Goal: Information Seeking & Learning: Compare options

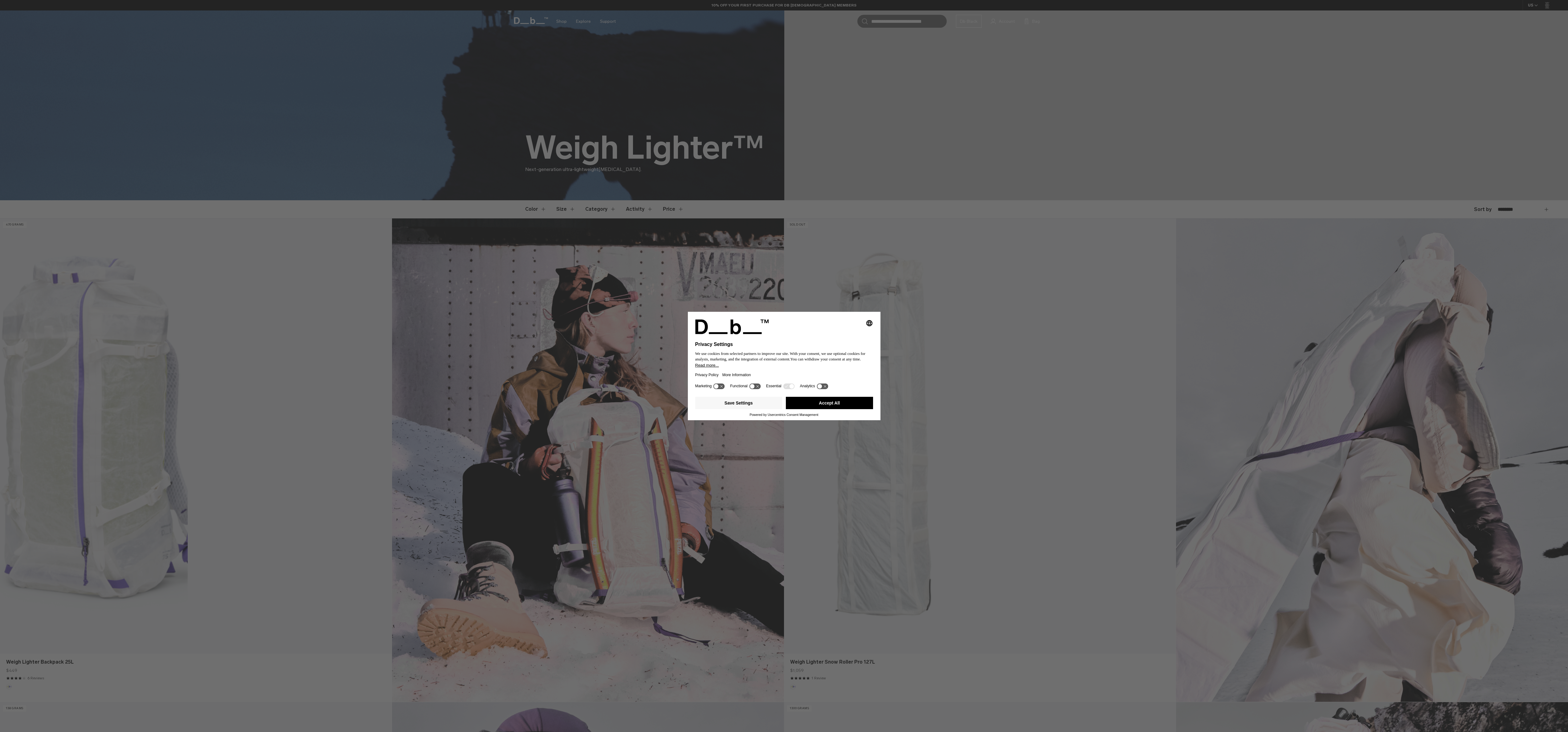
click at [868, 323] on icon "Select language" at bounding box center [869, 323] width 7 height 7
click at [899, 377] on div "Privacy Settings We use cookies from selected partners to improve our site. Wit…" at bounding box center [784, 366] width 1568 height 732
click at [723, 388] on icon at bounding box center [719, 386] width 12 height 6
click at [718, 384] on icon at bounding box center [719, 386] width 12 height 6
click at [766, 403] on button "Save Settings" at bounding box center [738, 403] width 87 height 12
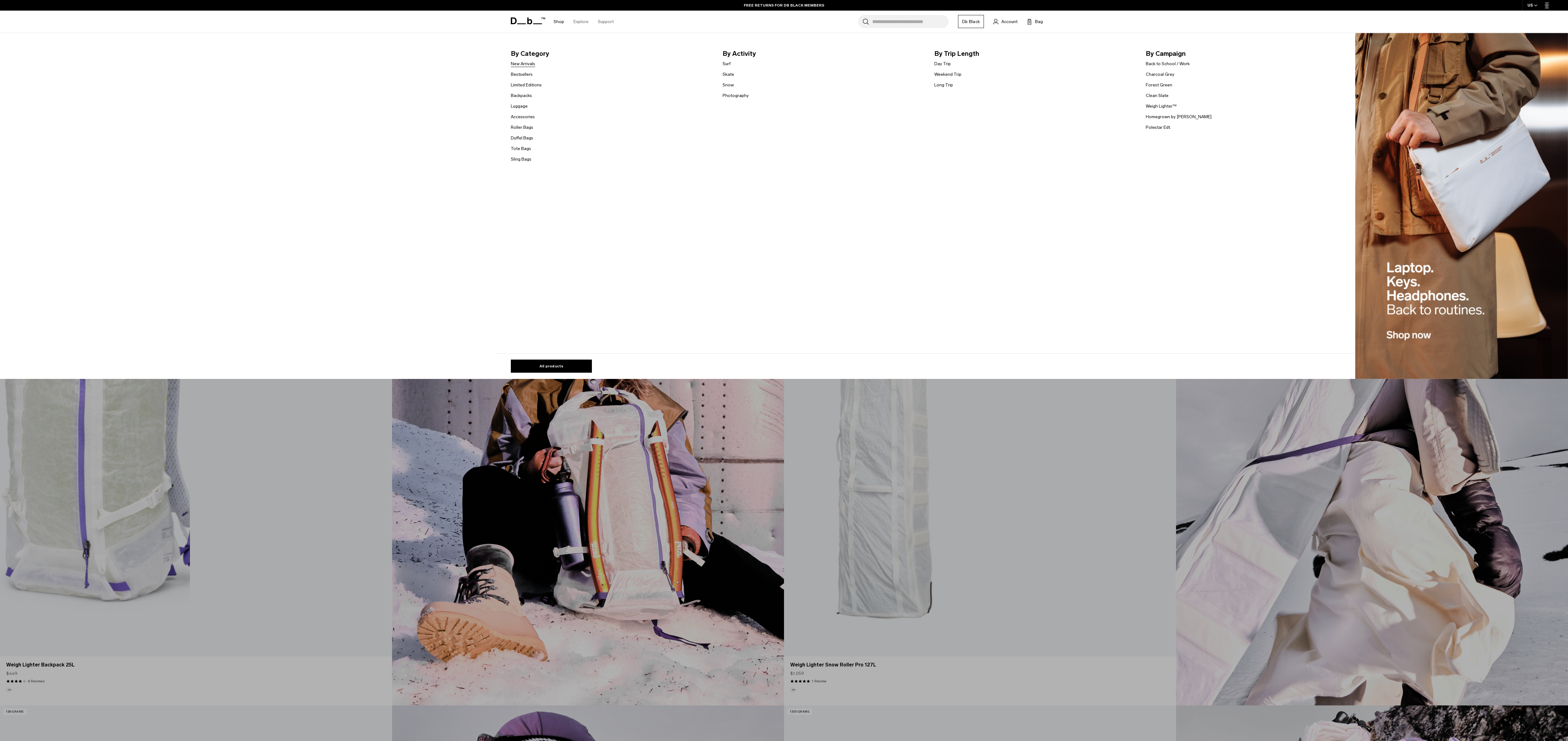
click at [535, 62] on link "New Arrivals" at bounding box center [522, 63] width 24 height 7
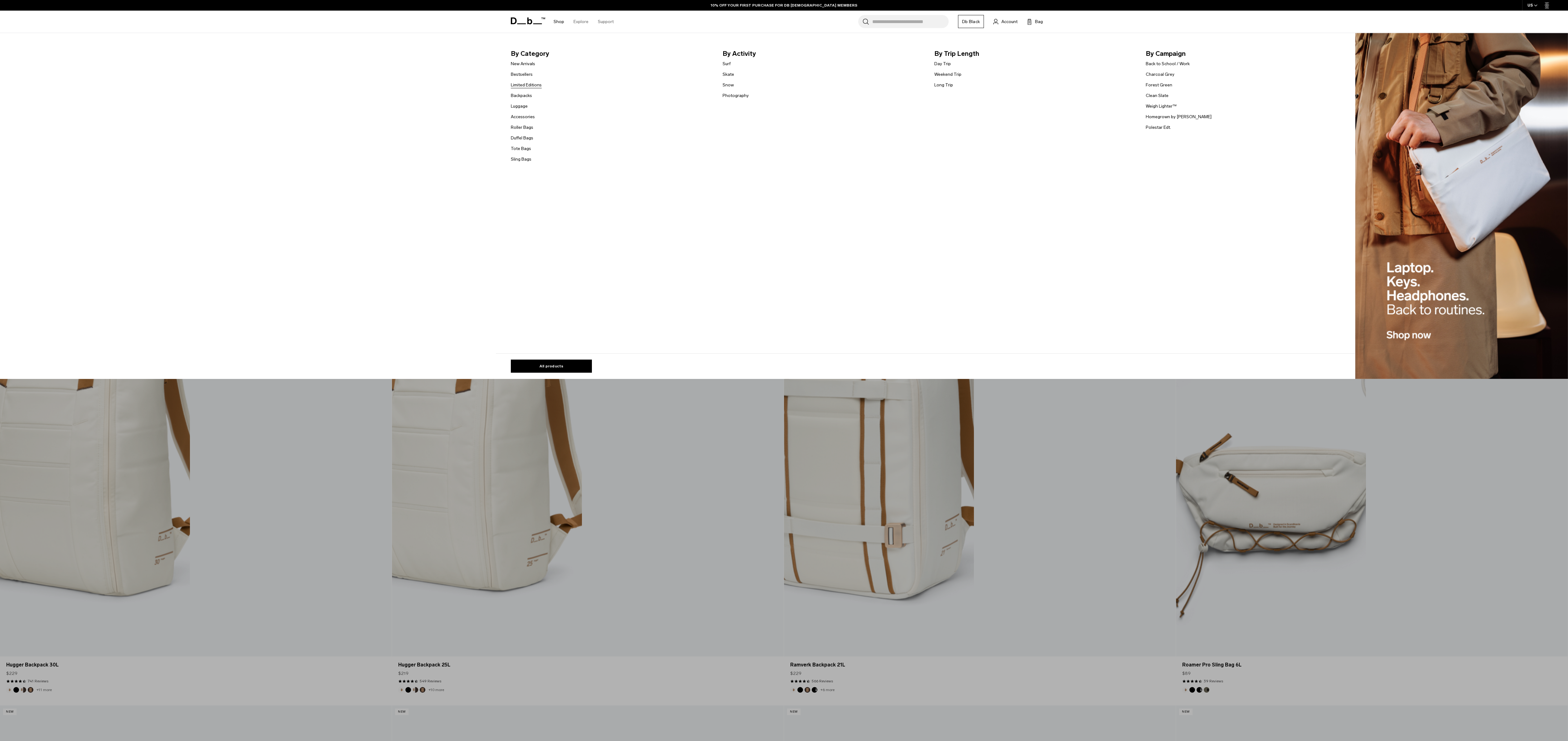
click at [535, 84] on link "Limited Editions" at bounding box center [526, 85] width 31 height 7
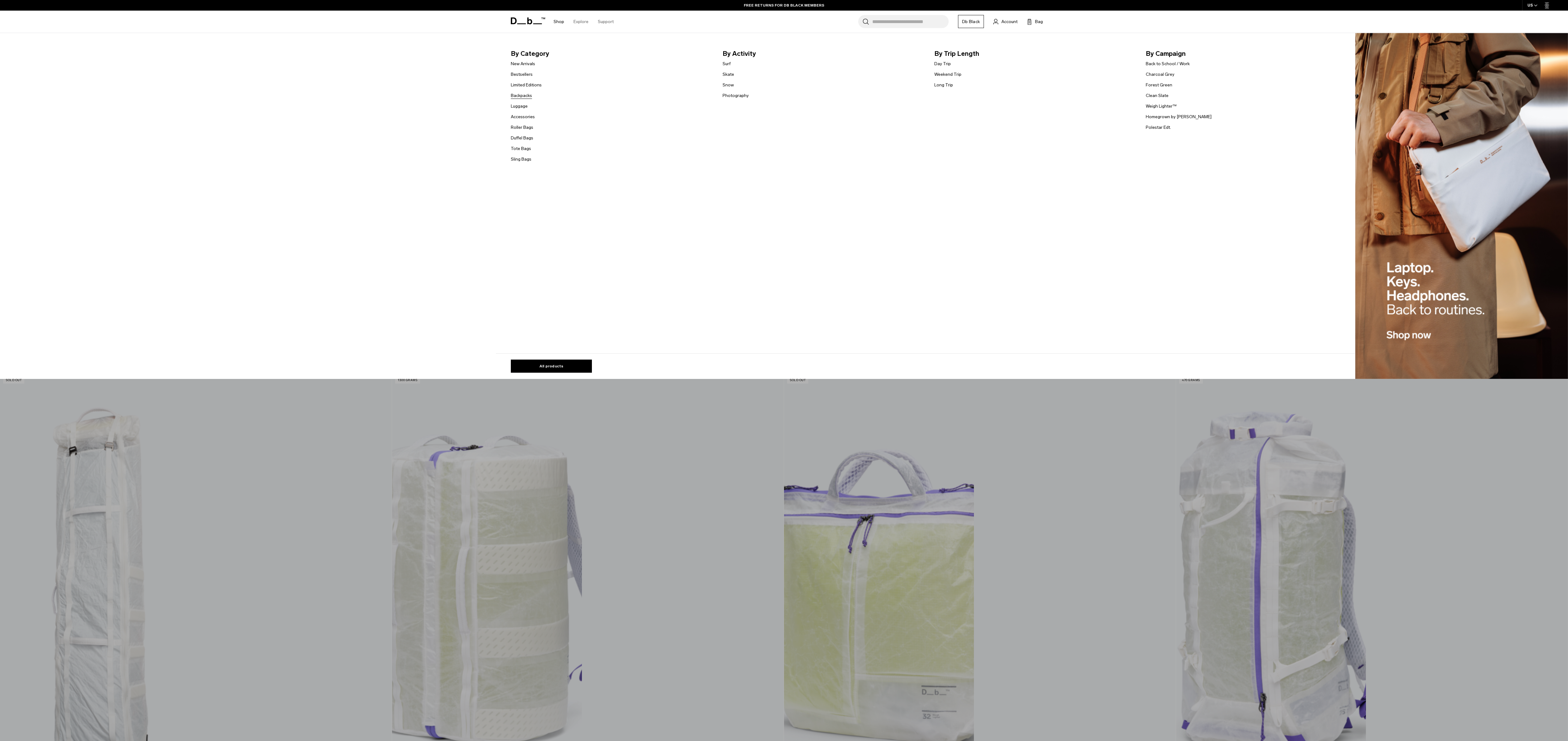
click at [532, 92] on link "Backpacks" at bounding box center [521, 95] width 21 height 7
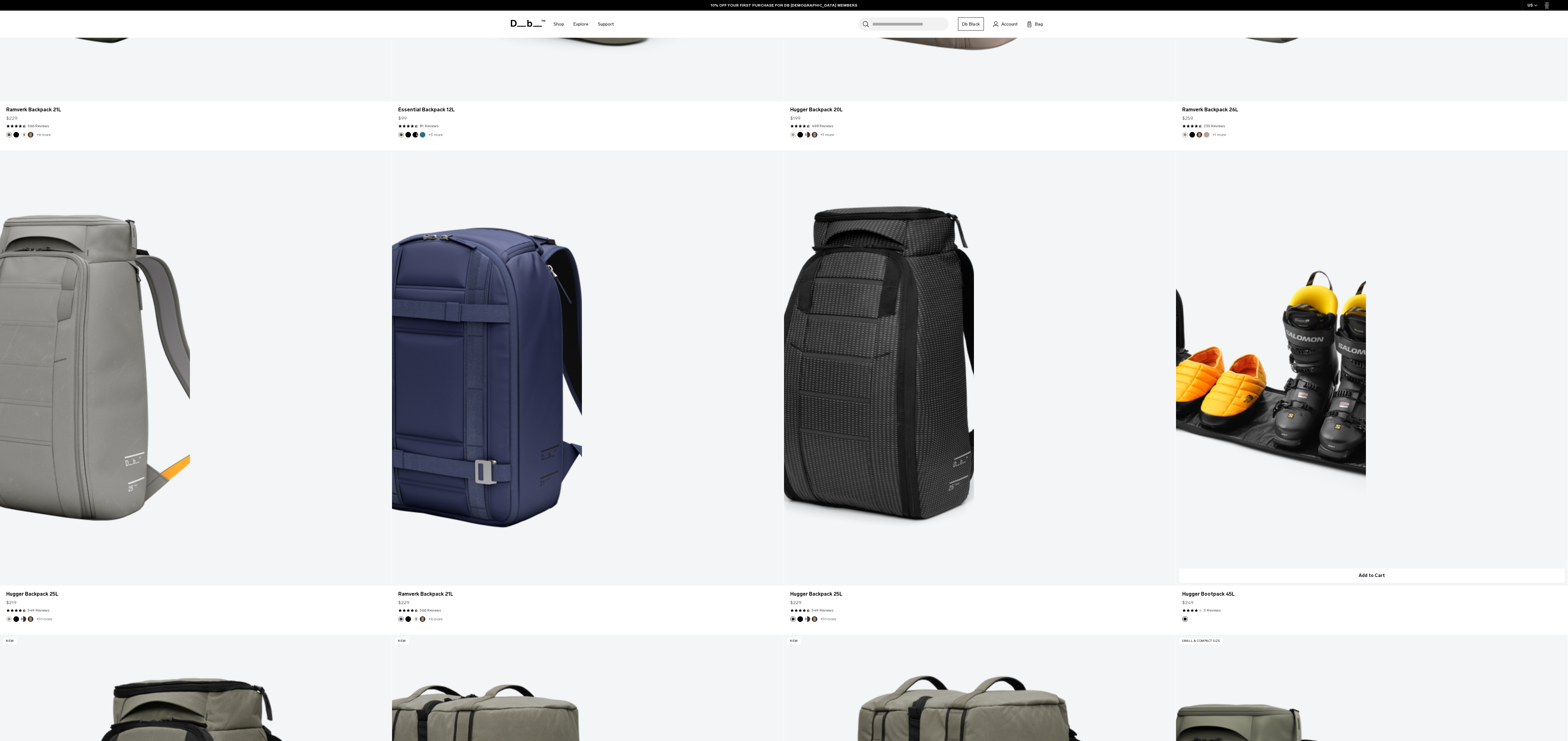
scroll to position [3618, 0]
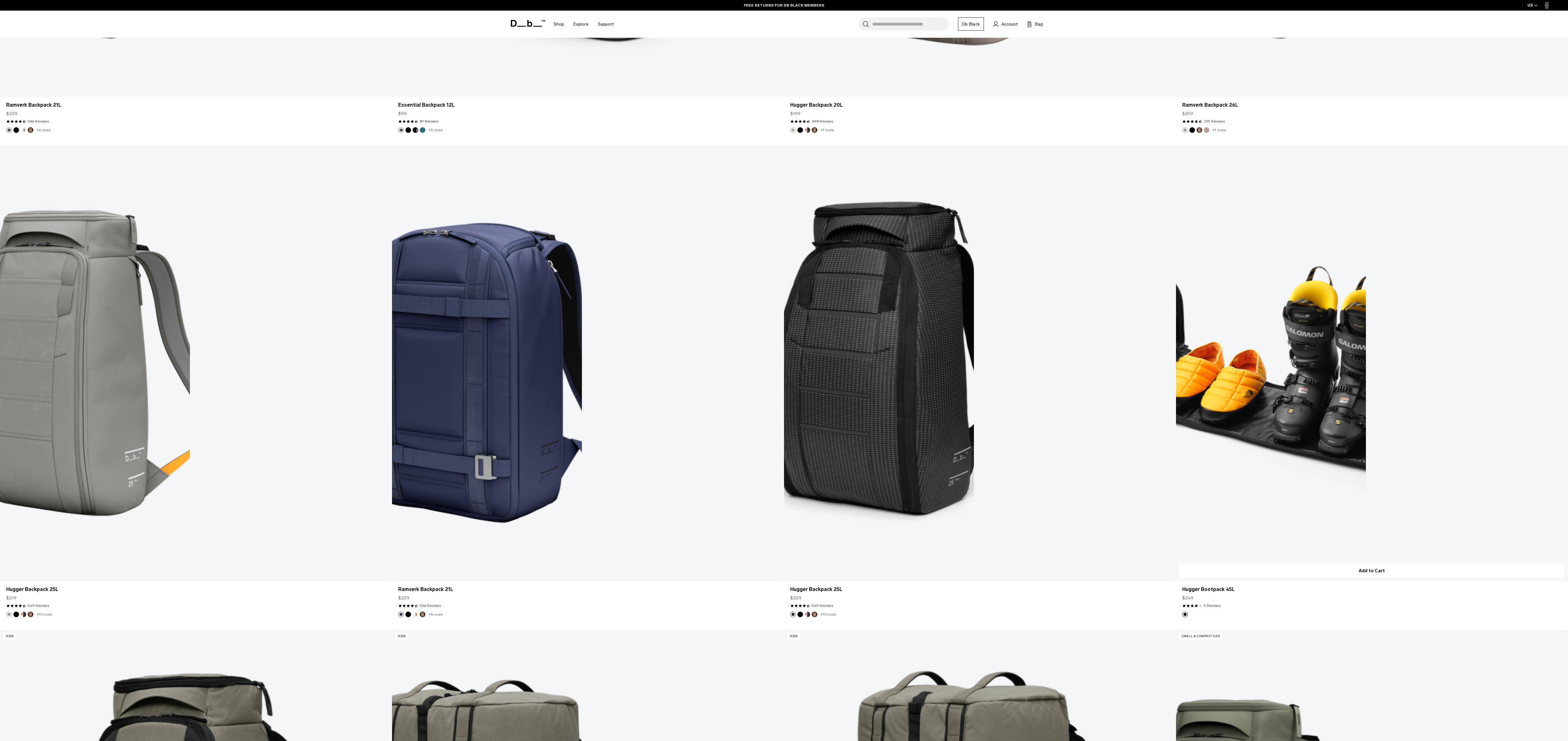
click at [1295, 336] on link "Hugger Bootpack 45L" at bounding box center [1372, 363] width 392 height 435
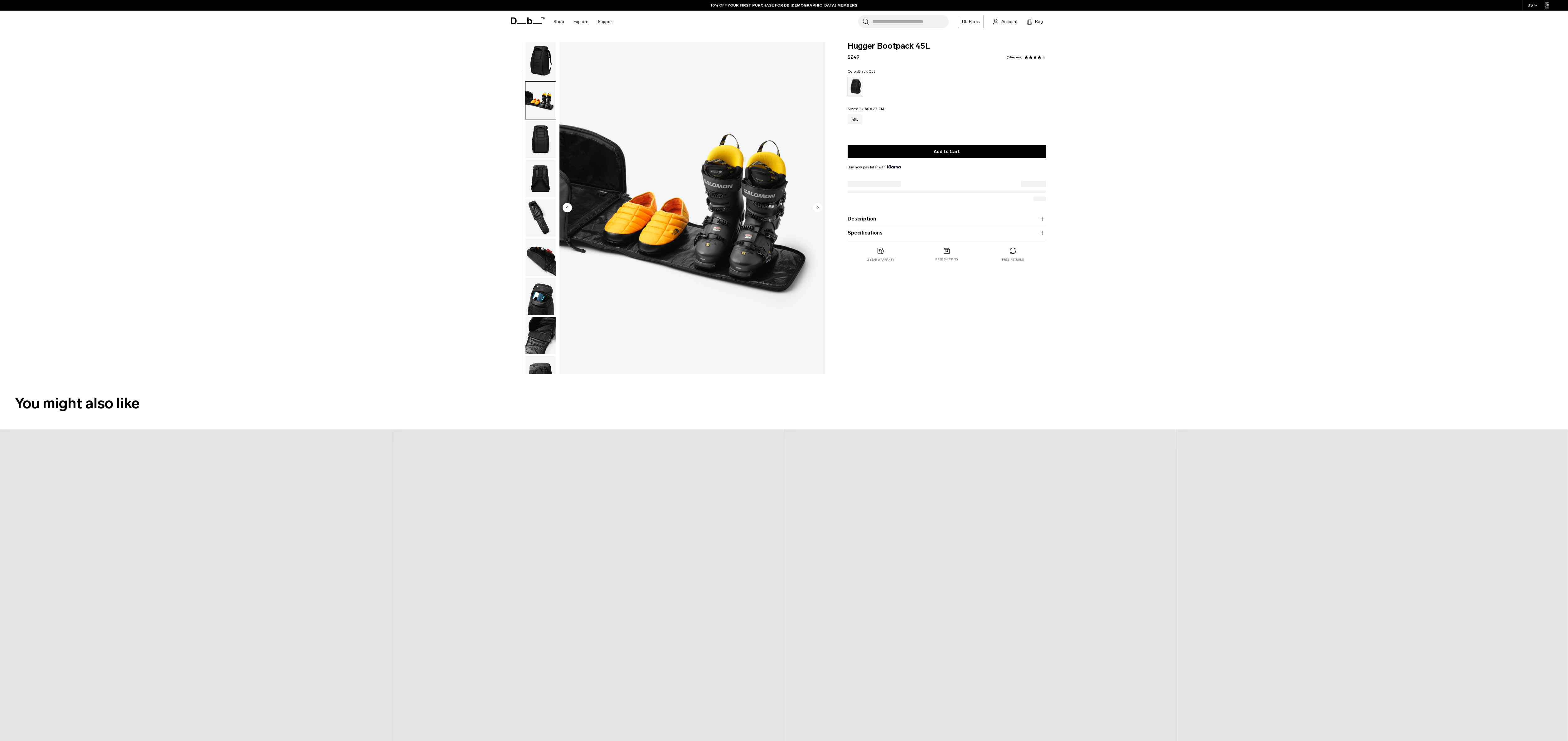
scroll to position [39, 0]
click at [541, 124] on img "button" at bounding box center [540, 139] width 30 height 38
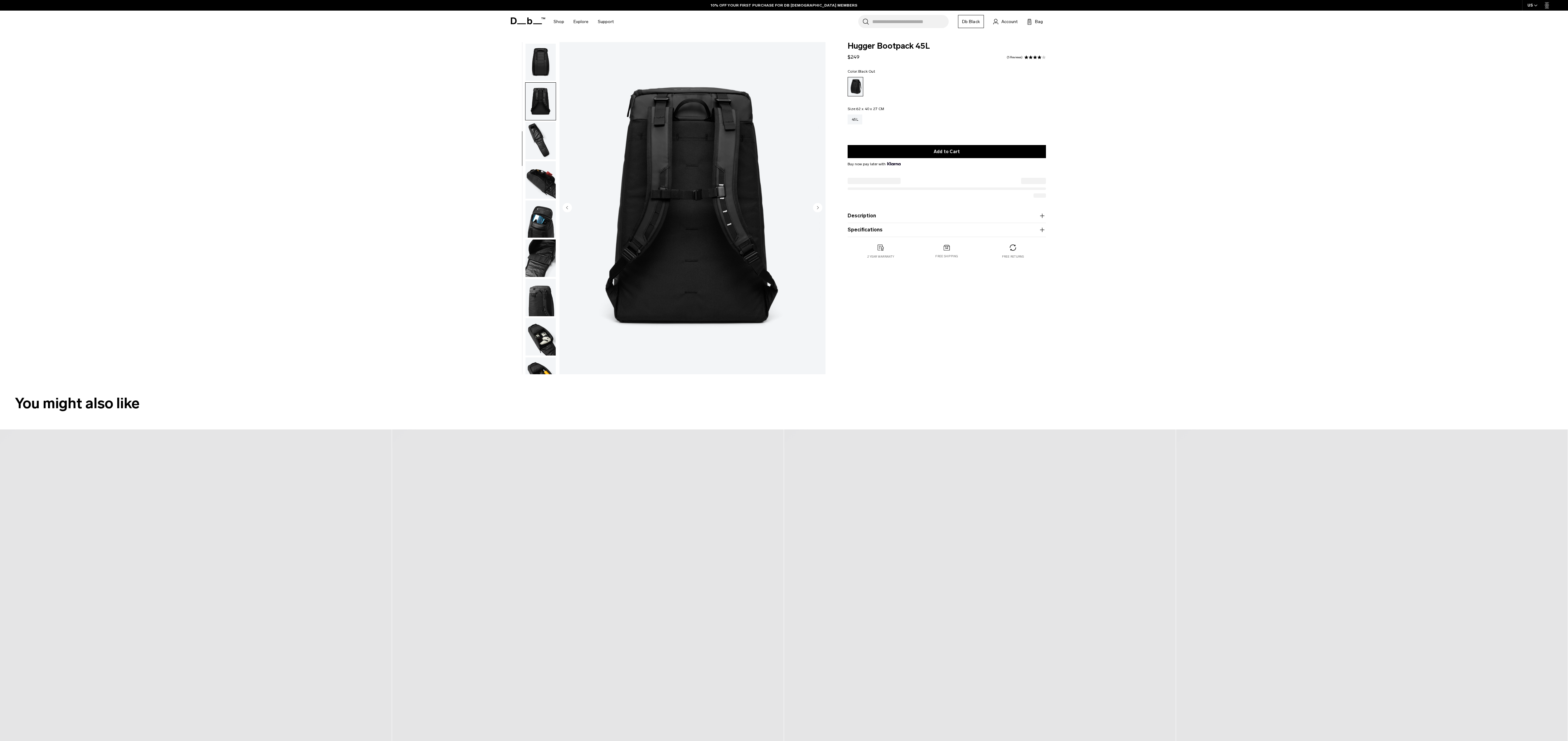
scroll to position [97, 0]
click at [543, 131] on img "button" at bounding box center [540, 121] width 30 height 38
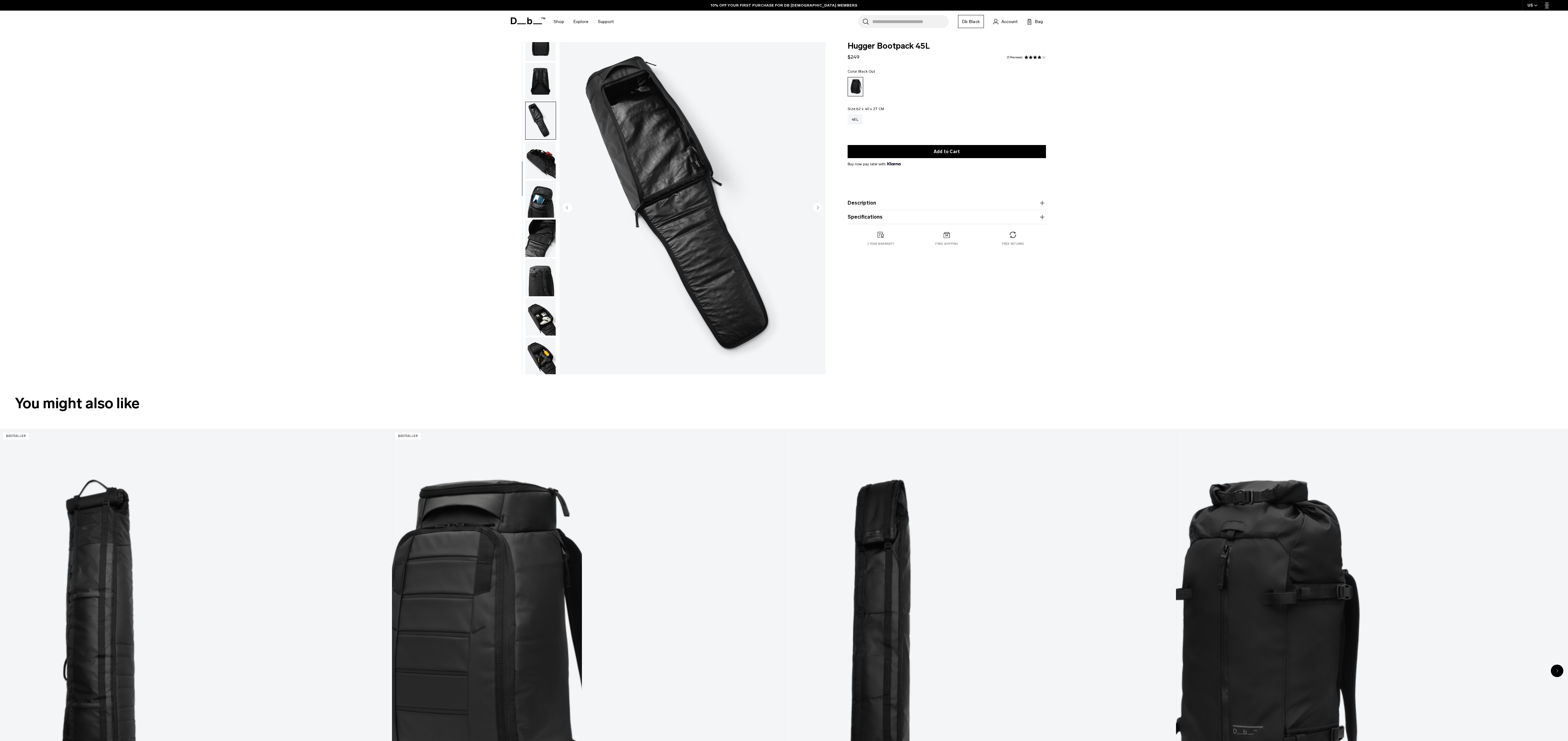
click at [543, 155] on img "button" at bounding box center [540, 160] width 30 height 38
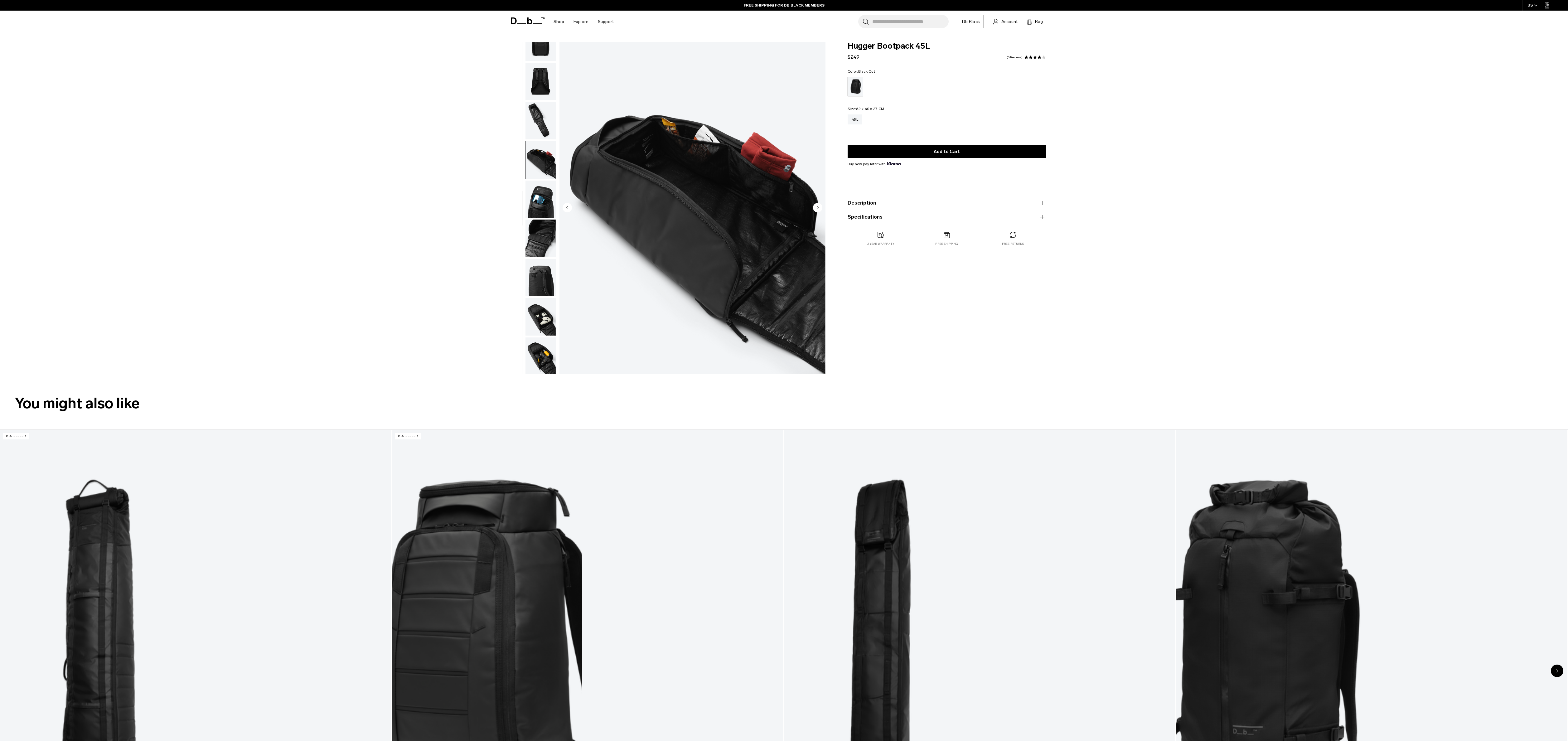
click at [541, 199] on img "button" at bounding box center [540, 199] width 30 height 38
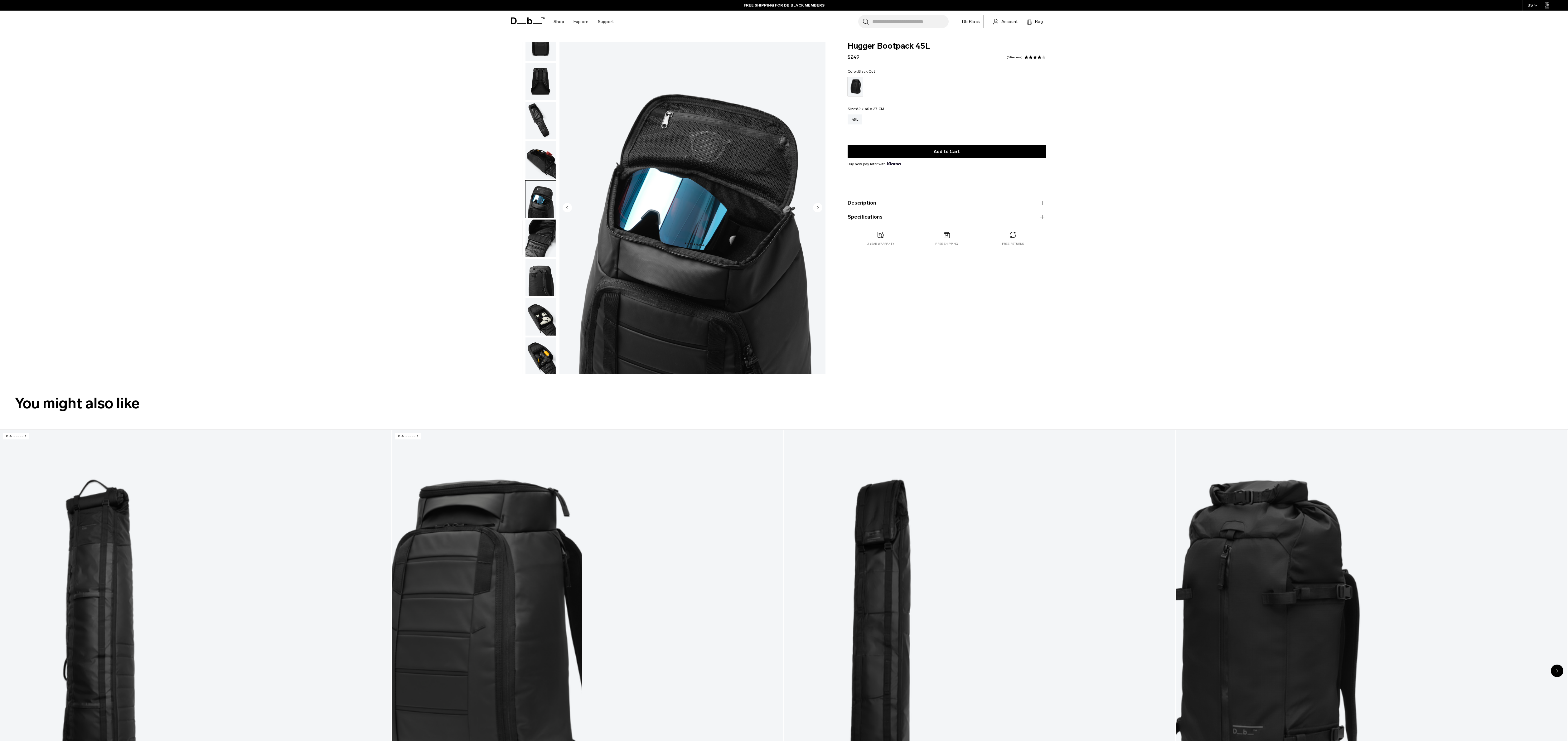
scroll to position [0, 0]
click at [542, 233] on img "button" at bounding box center [540, 238] width 30 height 38
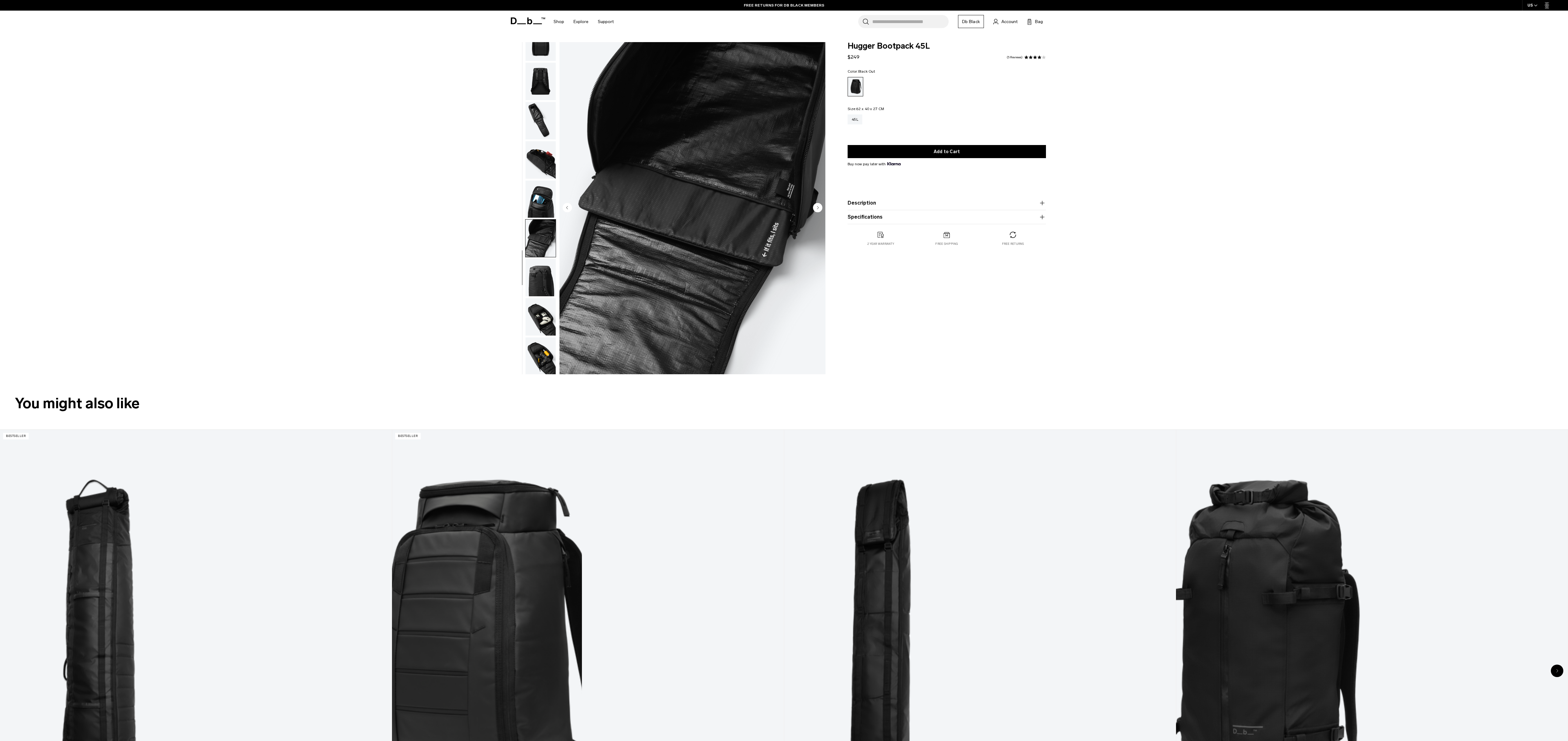
click at [538, 272] on img "button" at bounding box center [540, 277] width 30 height 38
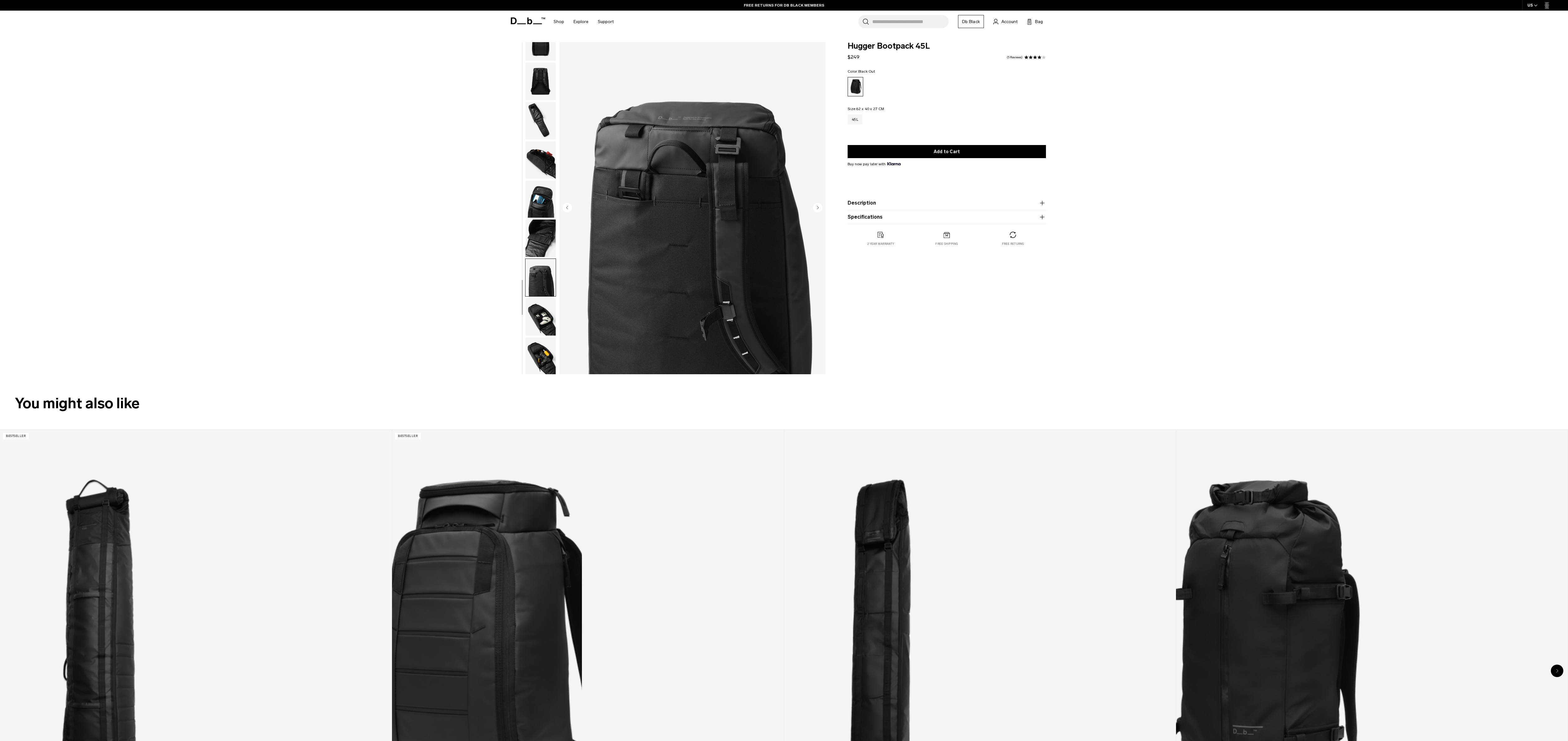
click at [538, 300] on img "button" at bounding box center [540, 317] width 30 height 38
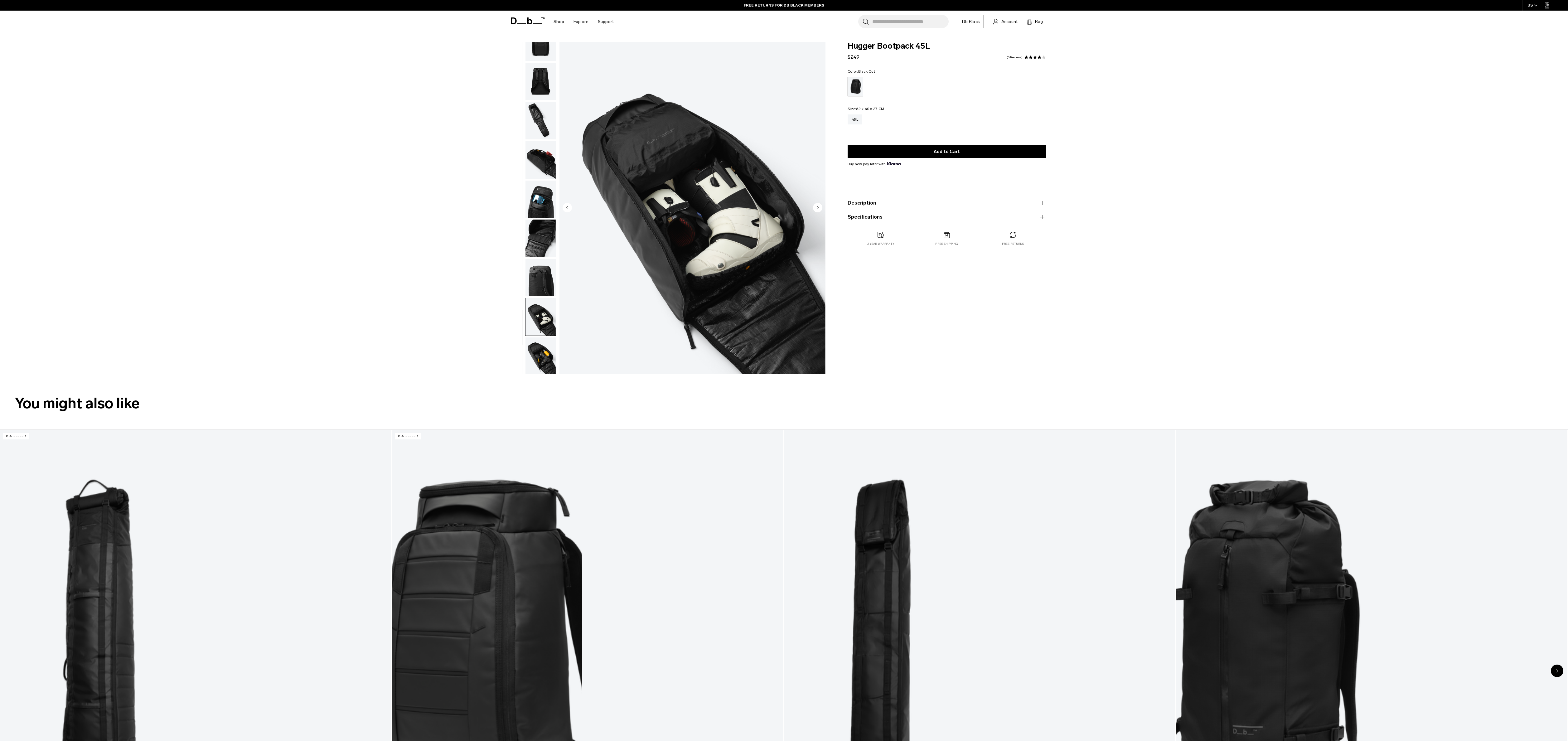
click at [541, 278] on img "button" at bounding box center [540, 277] width 30 height 38
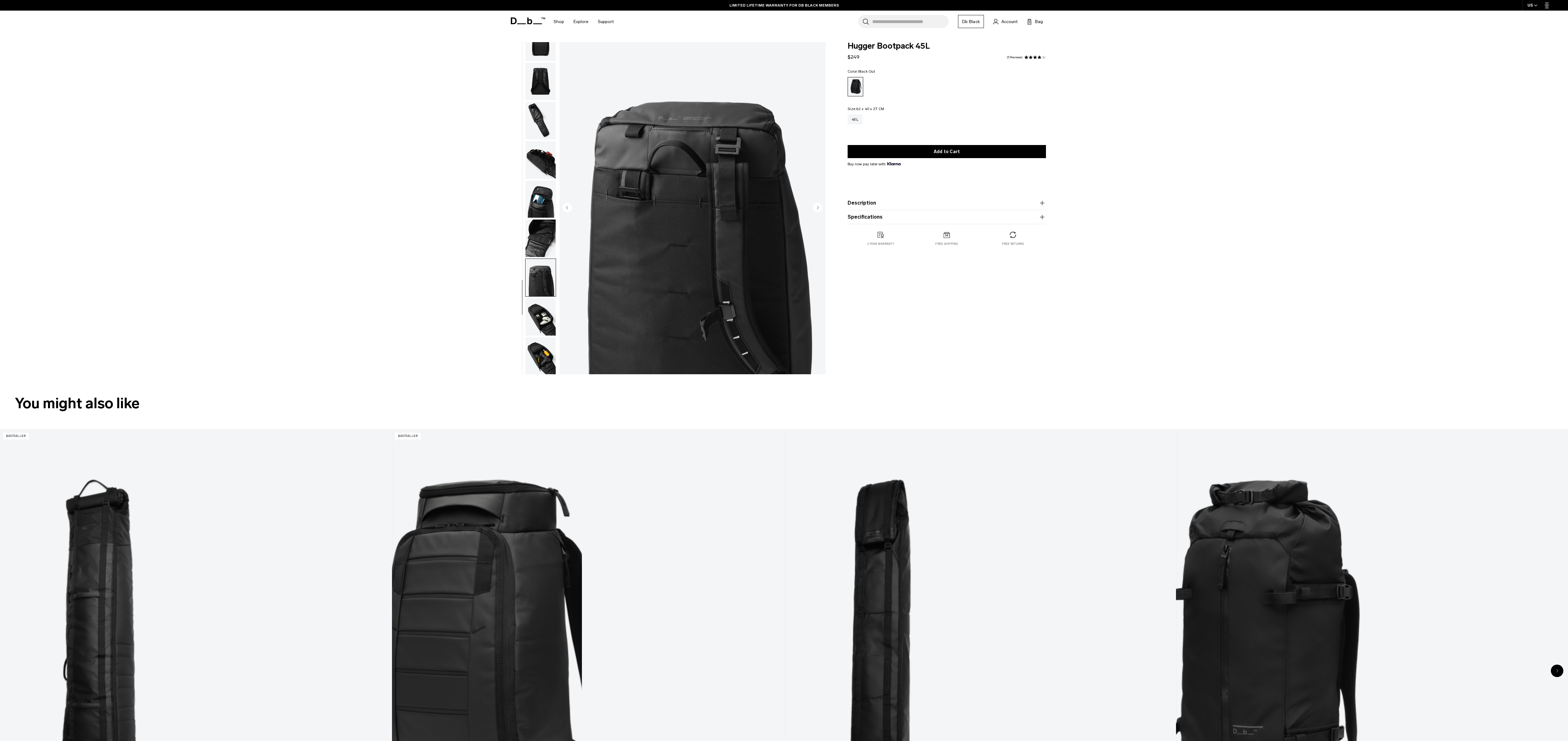
click at [538, 360] on img "button" at bounding box center [540, 356] width 30 height 38
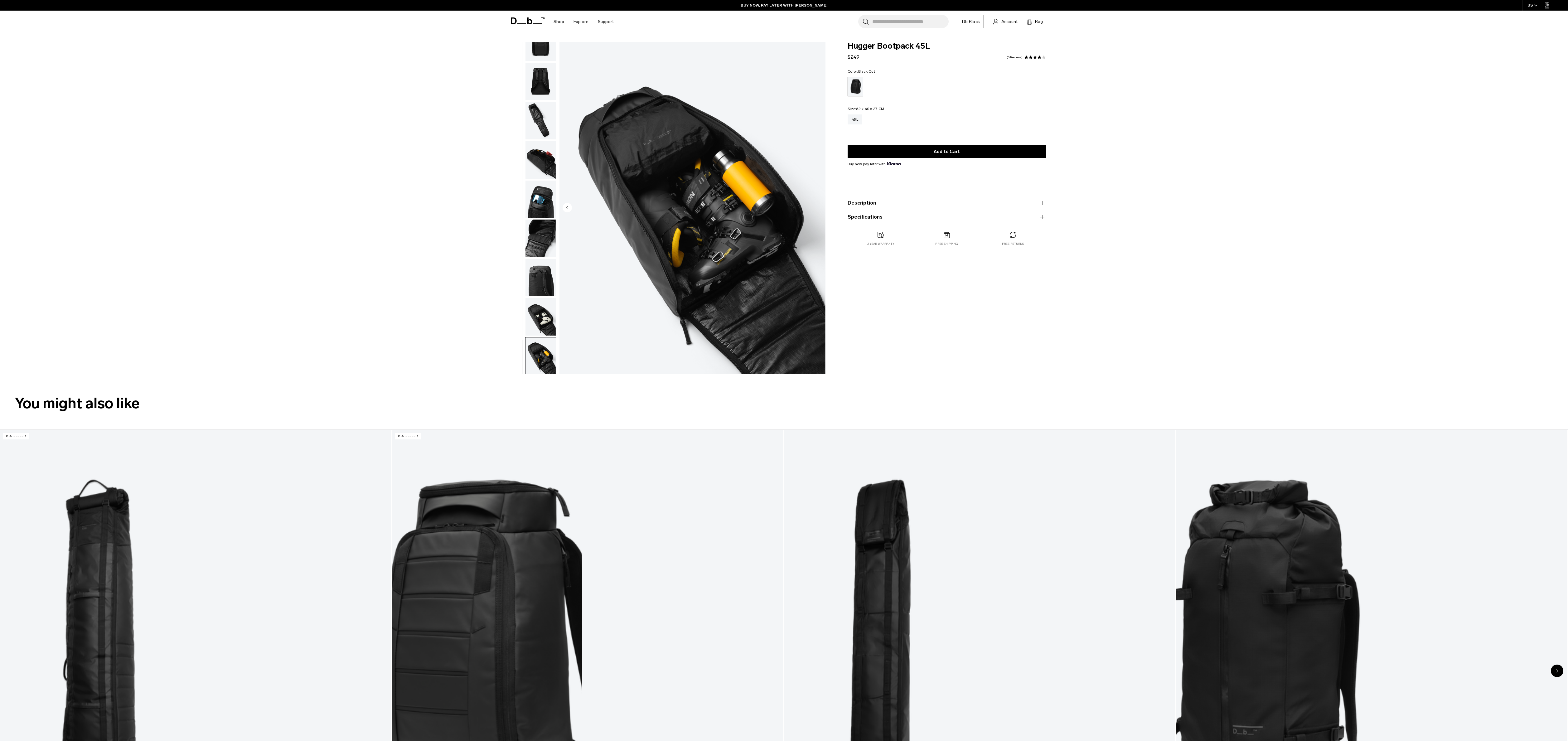
click at [541, 60] on img "button" at bounding box center [540, 42] width 30 height 38
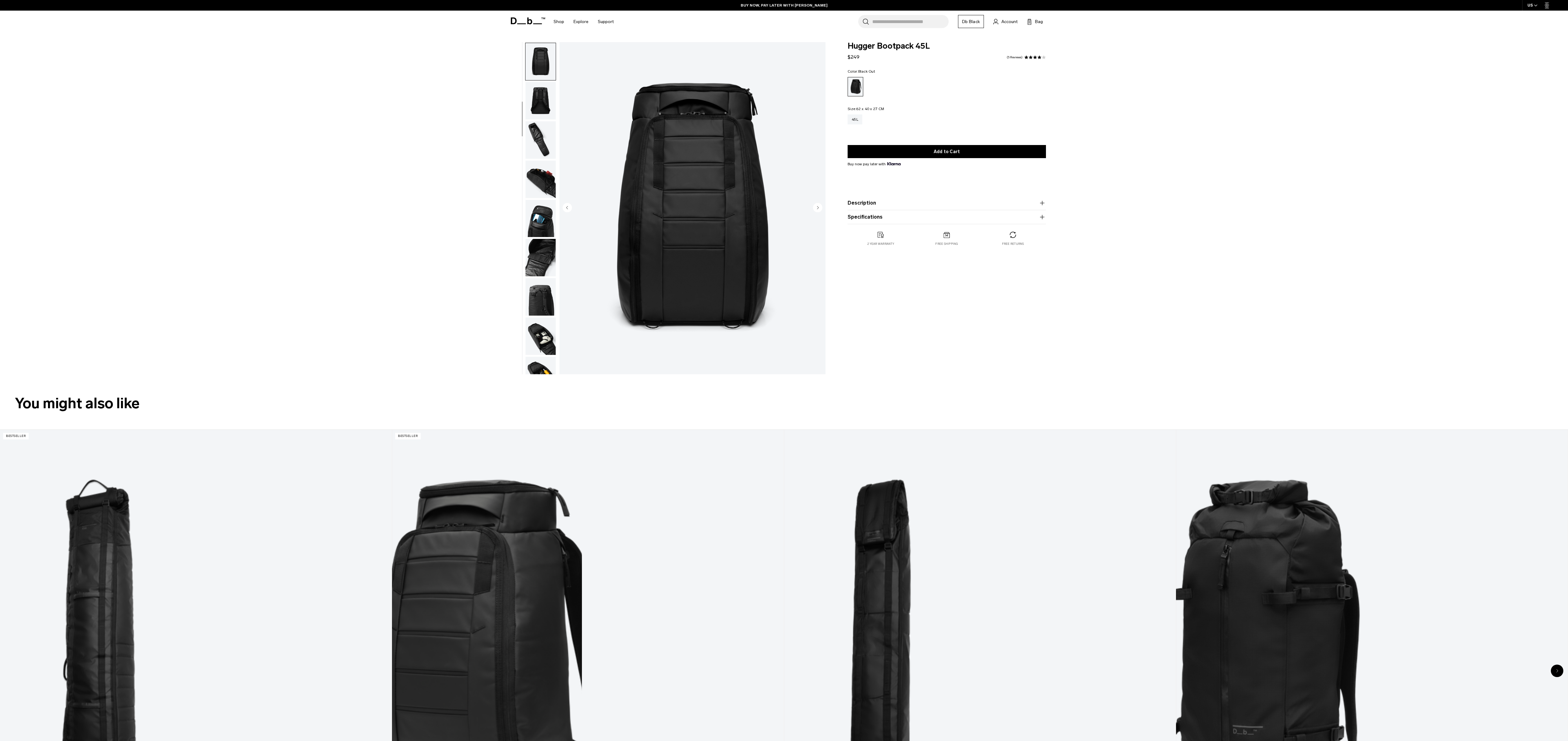
click at [680, 181] on img "3 / 11" at bounding box center [692, 208] width 266 height 332
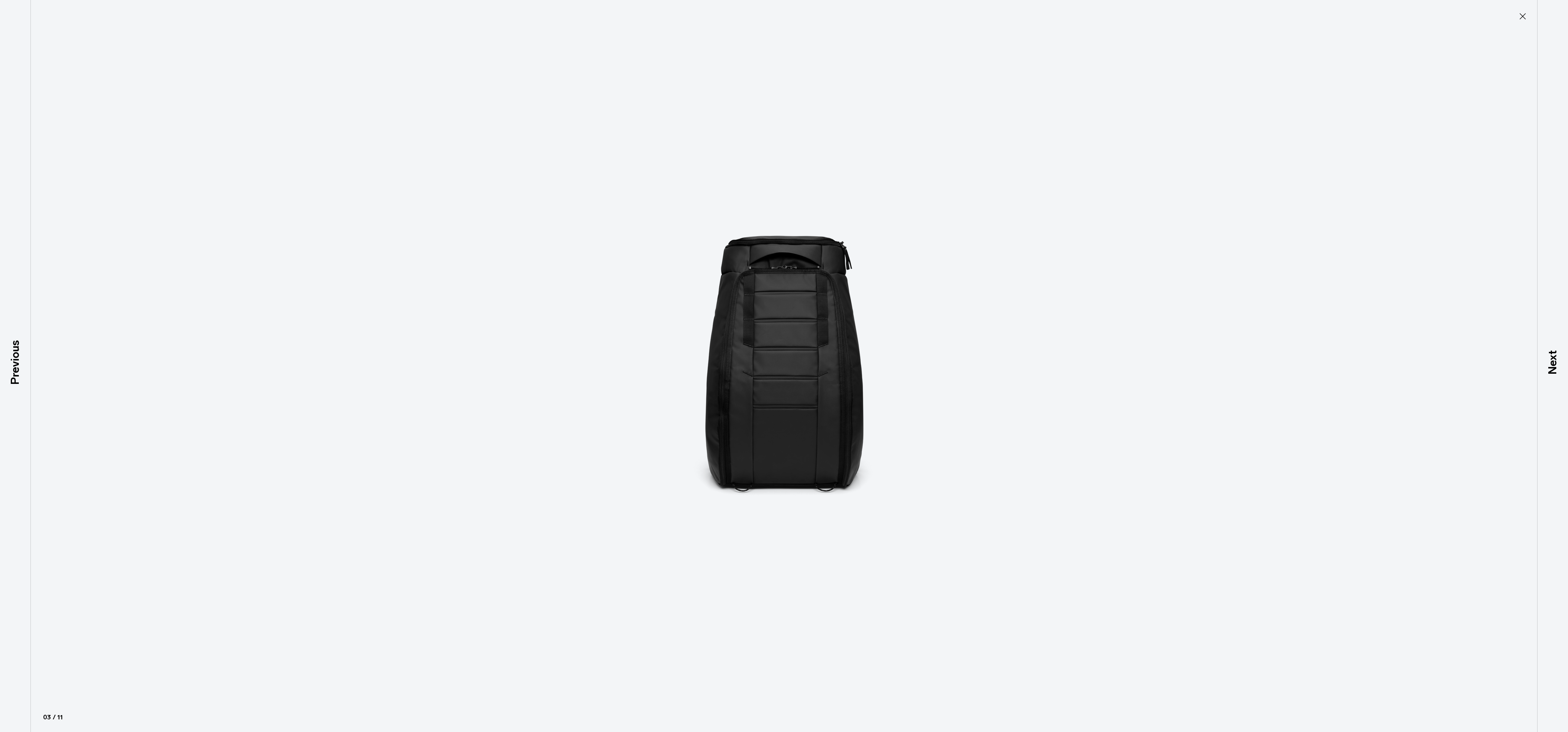
click at [780, 397] on img at bounding box center [784, 366] width 278 height 732
click at [780, 396] on img at bounding box center [784, 366] width 278 height 732
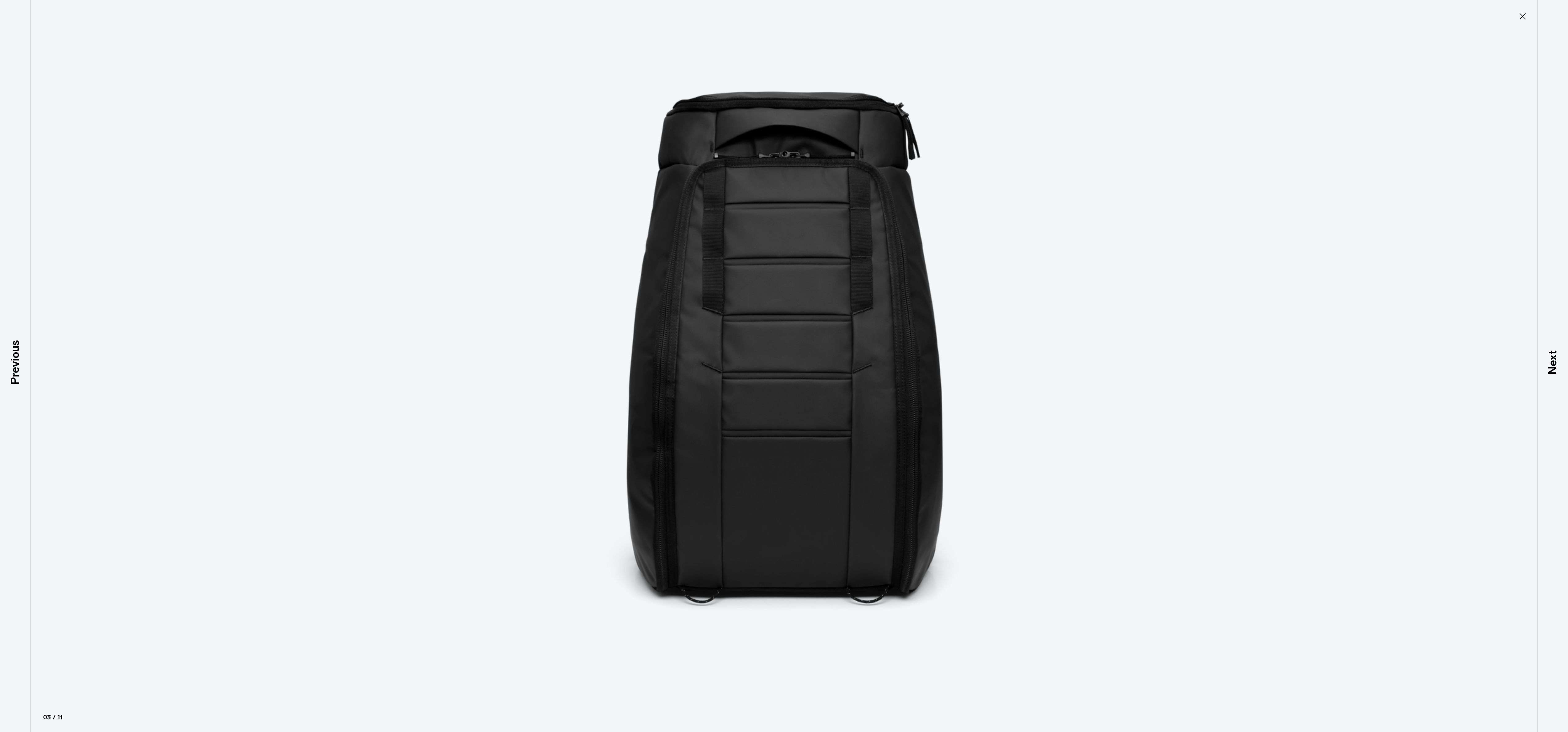
click at [785, 394] on img at bounding box center [783, 352] width 555 height 1464
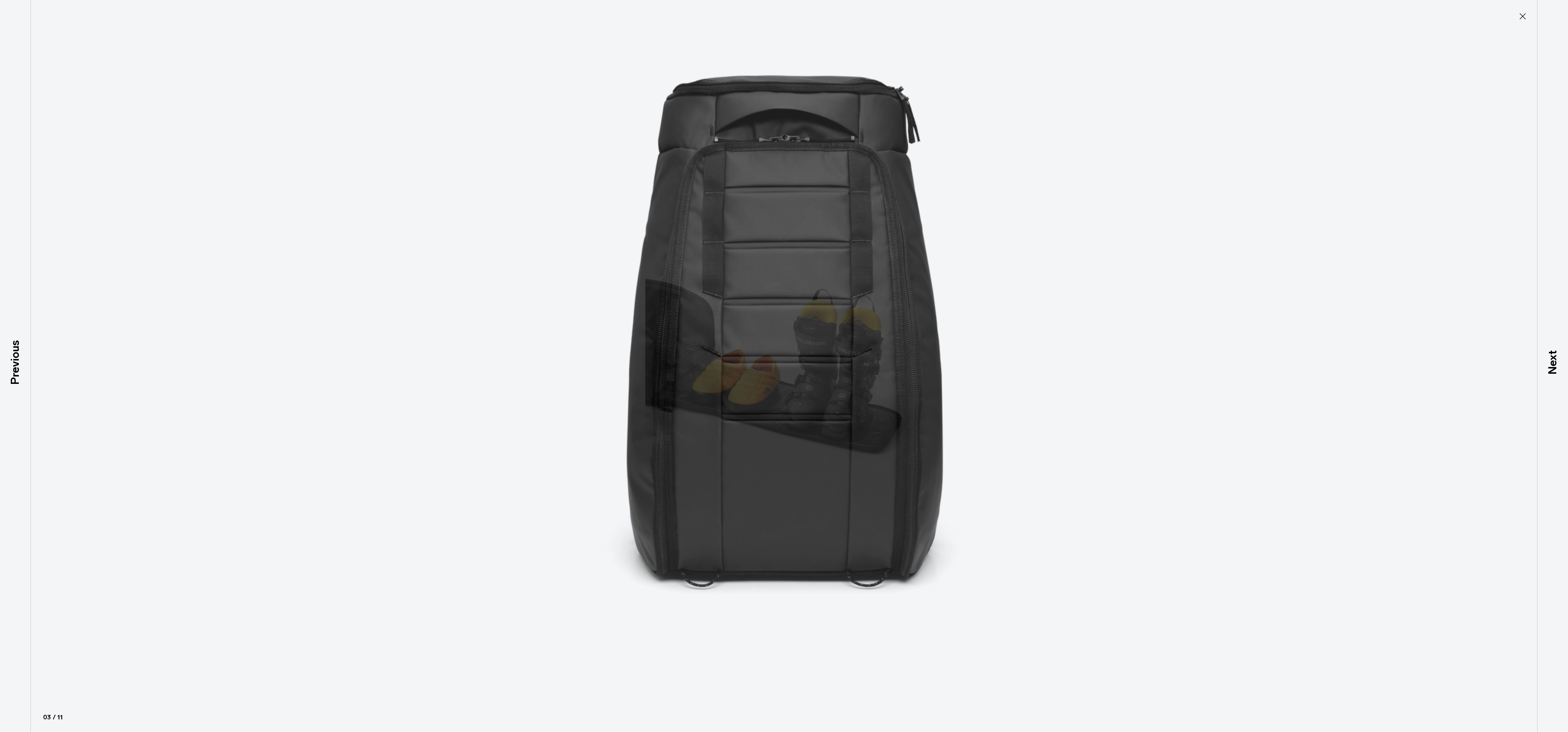
click at [995, 357] on img at bounding box center [783, 336] width 555 height 1464
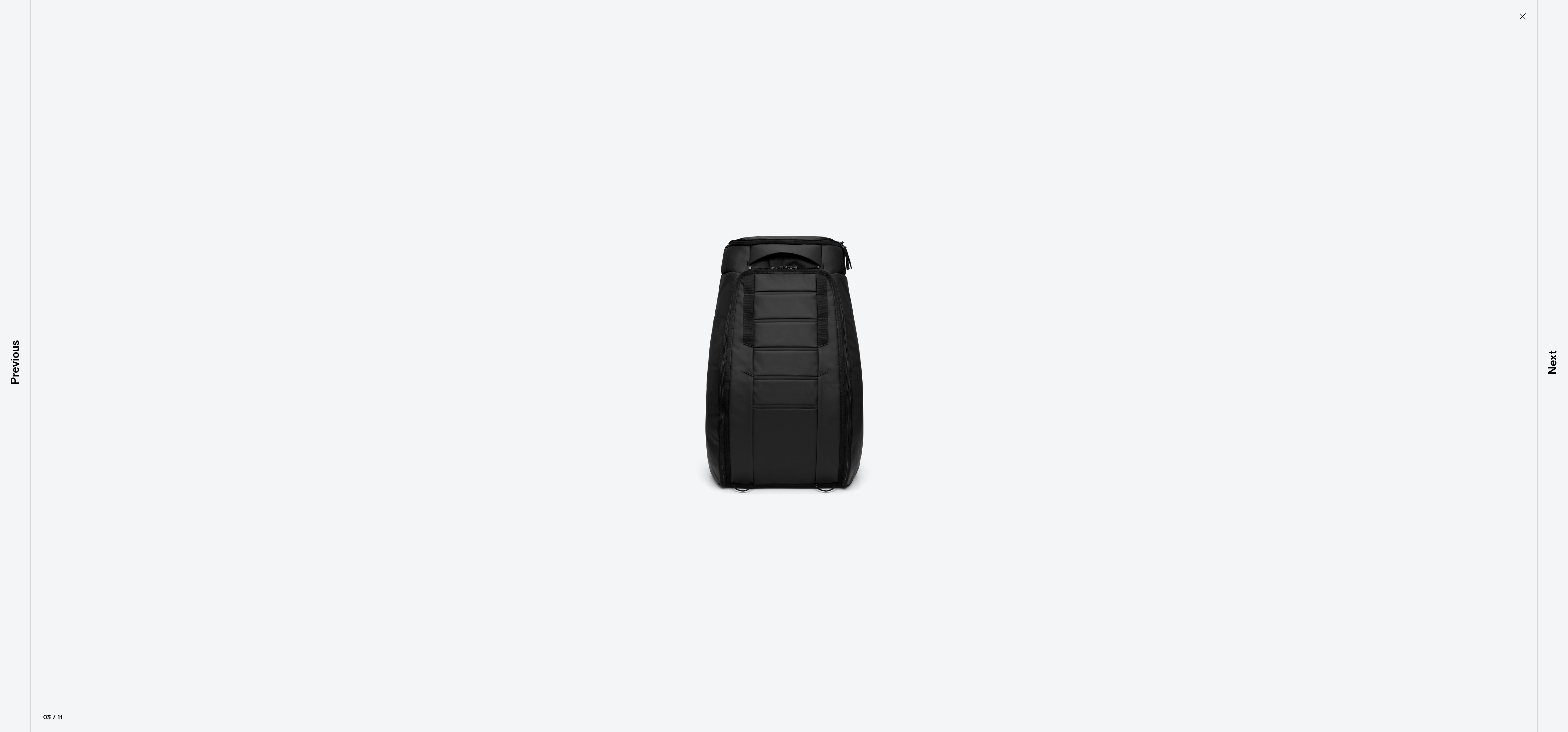
click at [853, 375] on img at bounding box center [784, 366] width 278 height 732
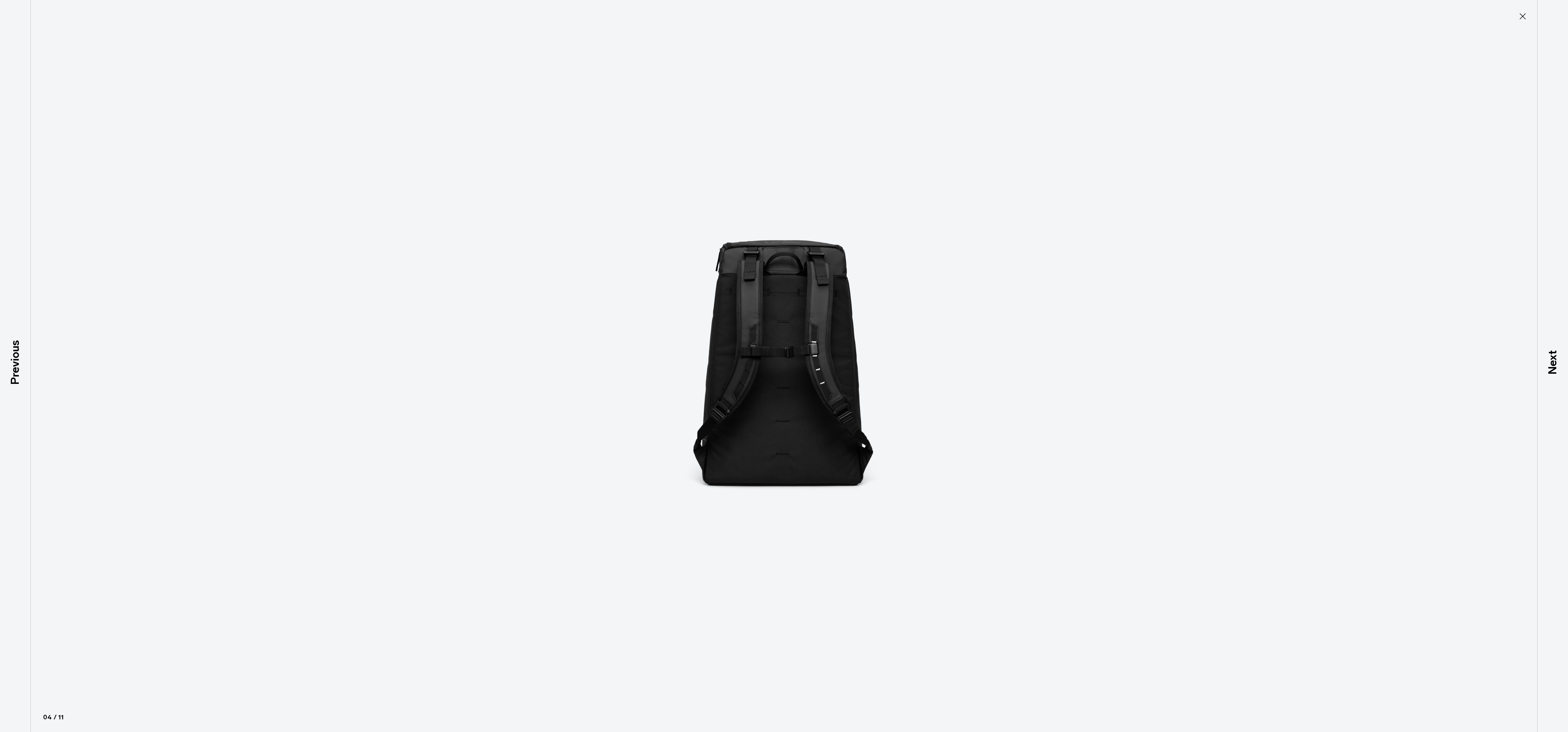
click at [853, 375] on img at bounding box center [784, 366] width 278 height 732
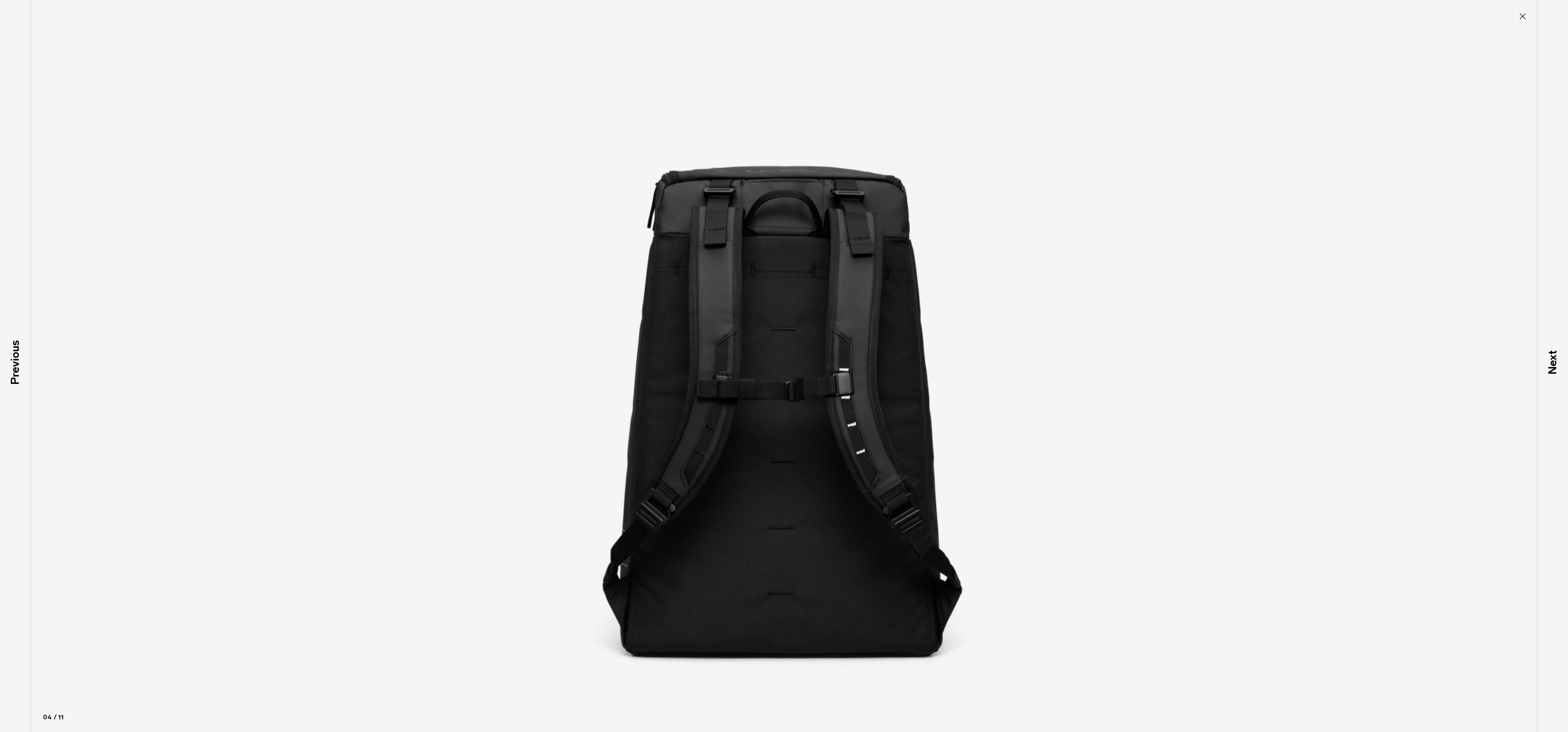
click at [1524, 20] on icon at bounding box center [1522, 16] width 10 height 10
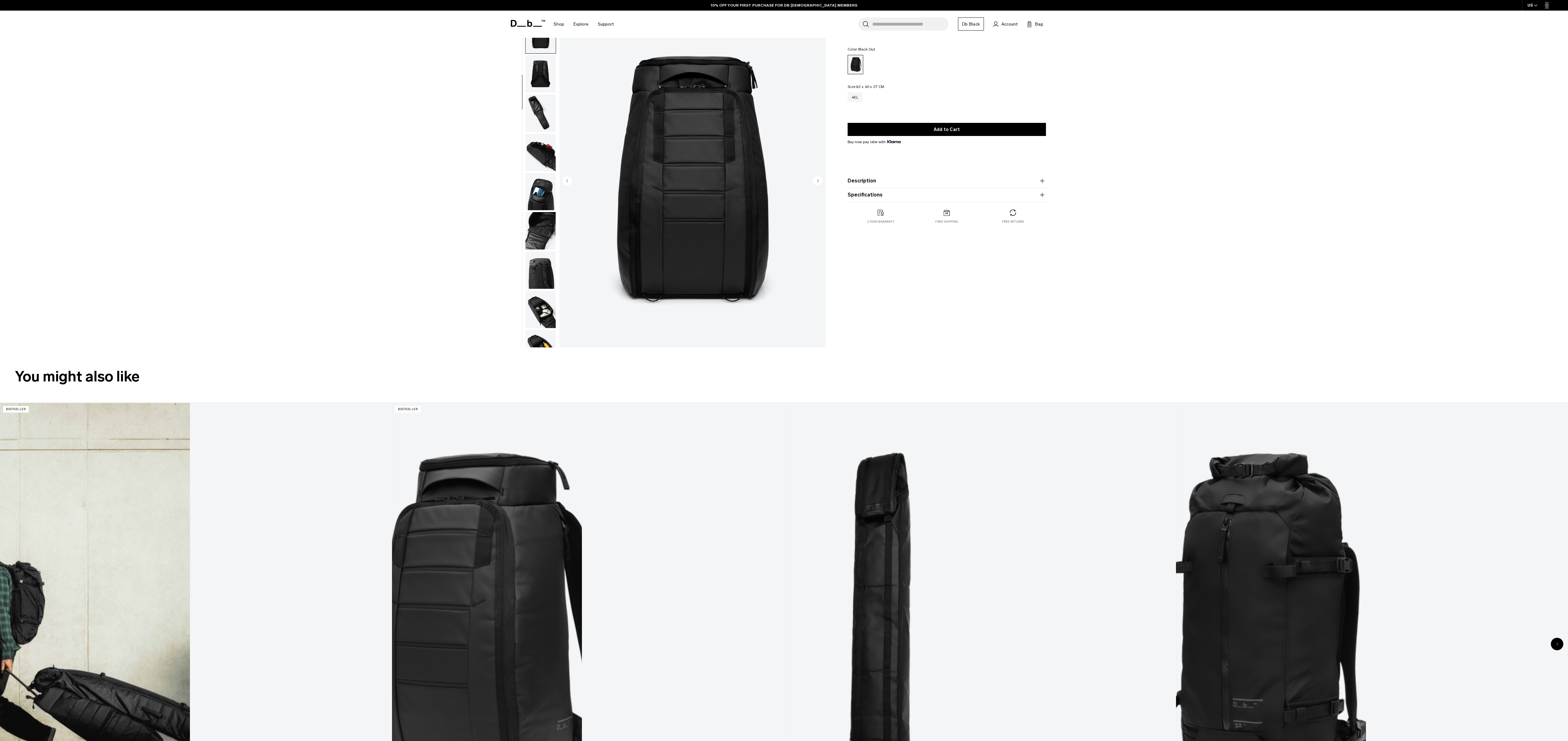
scroll to position [0, 0]
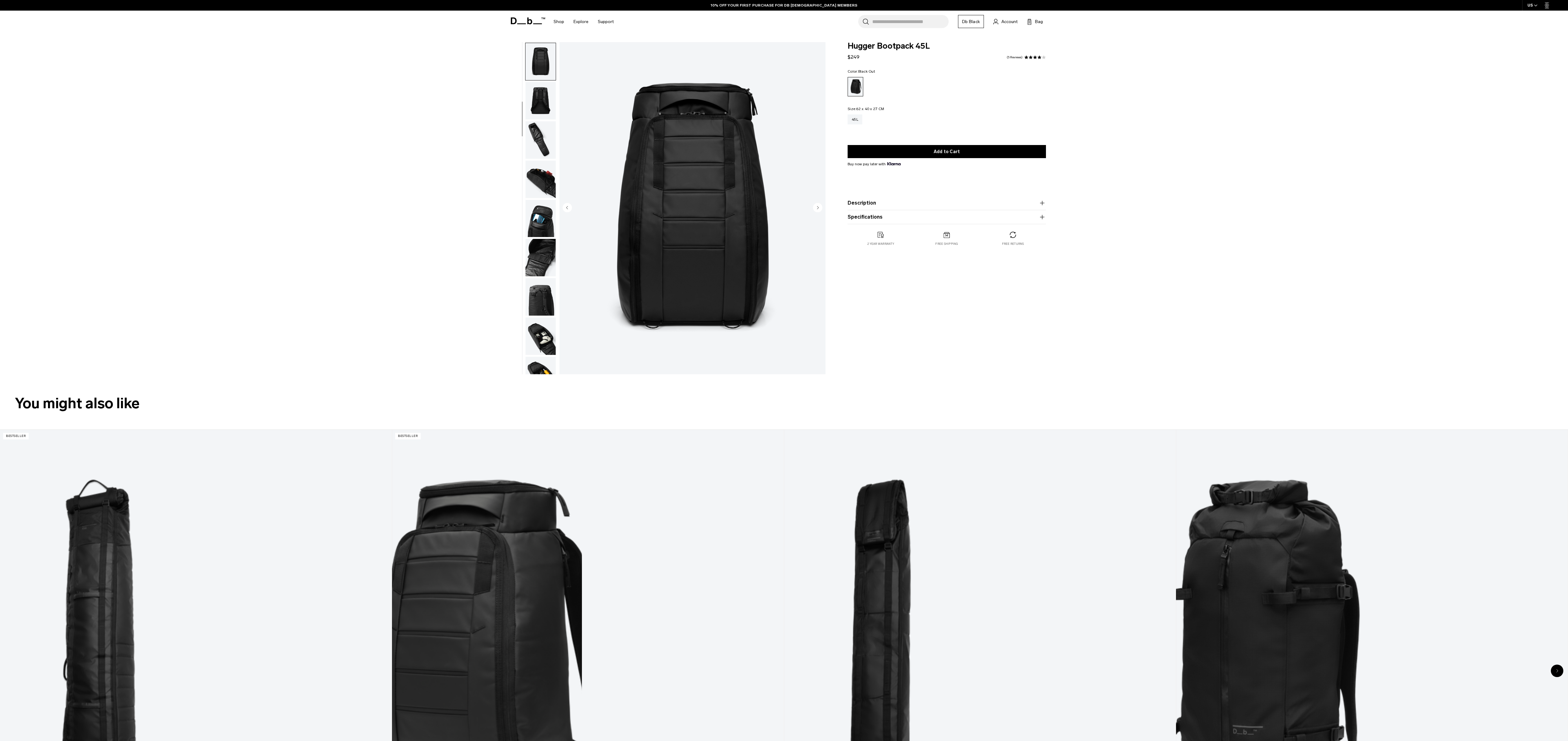
click at [534, 52] on img "button" at bounding box center [540, 62] width 30 height 38
click at [548, 96] on img "button" at bounding box center [540, 100] width 30 height 38
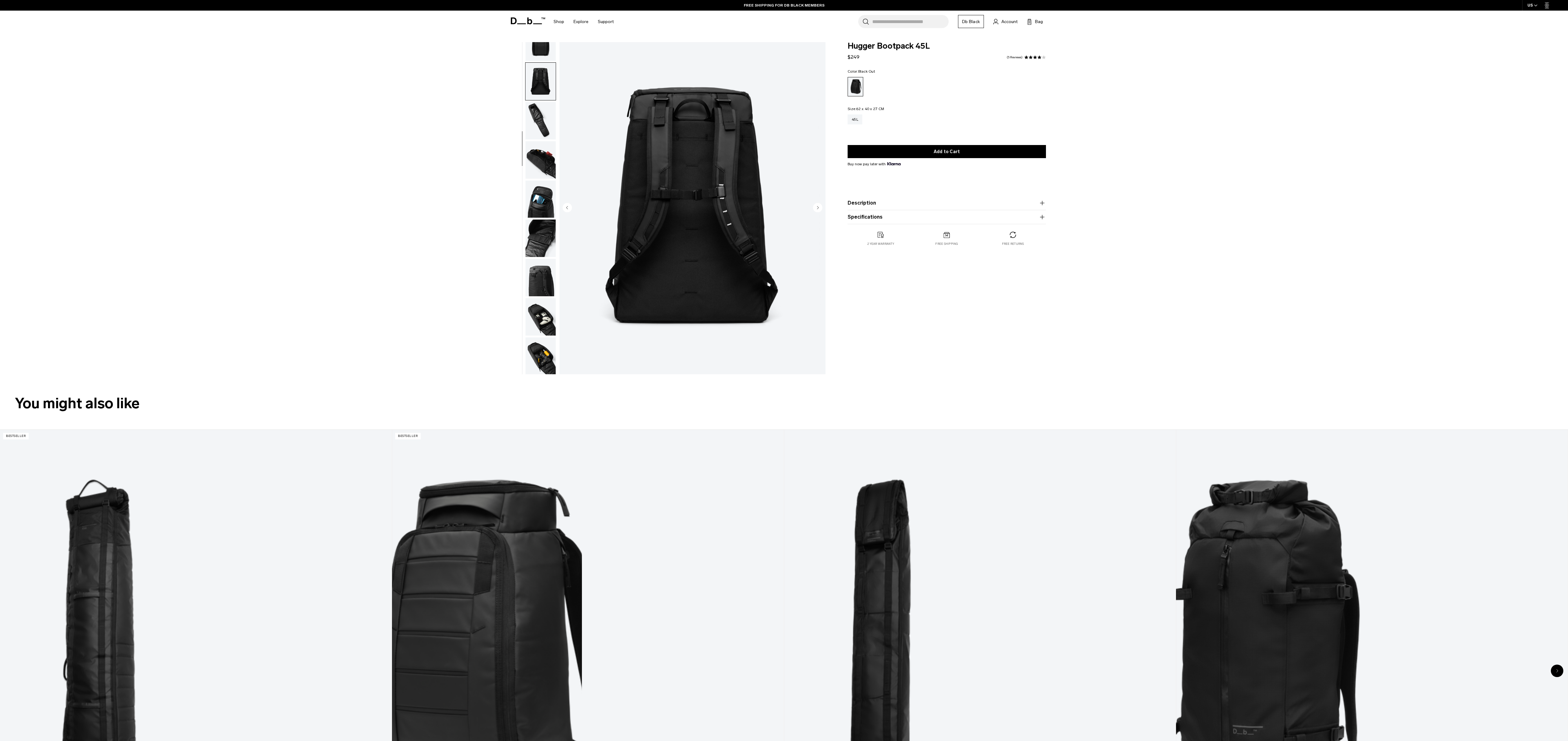
click at [548, 153] on img "button" at bounding box center [540, 160] width 30 height 38
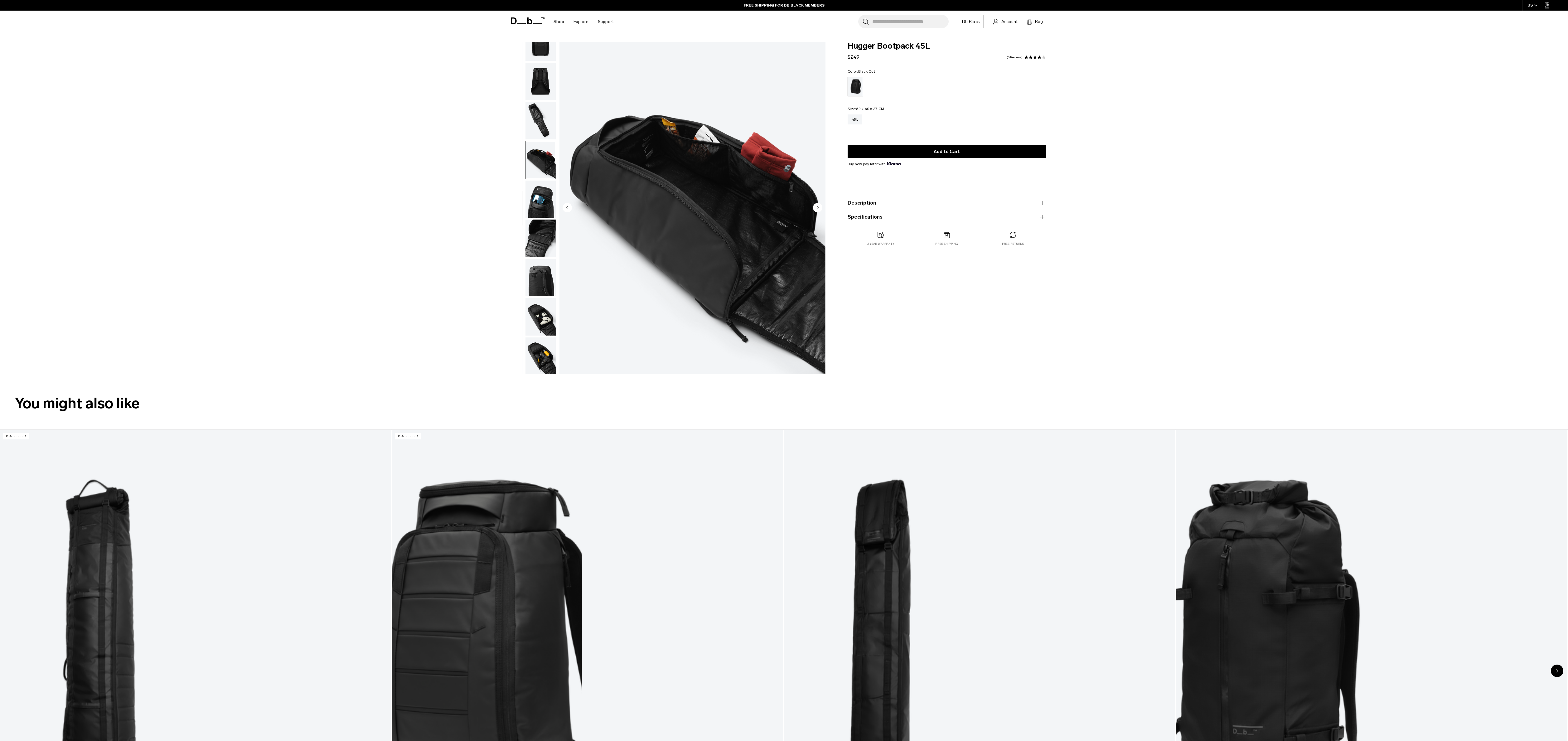
click at [548, 118] on img "button" at bounding box center [540, 121] width 30 height 38
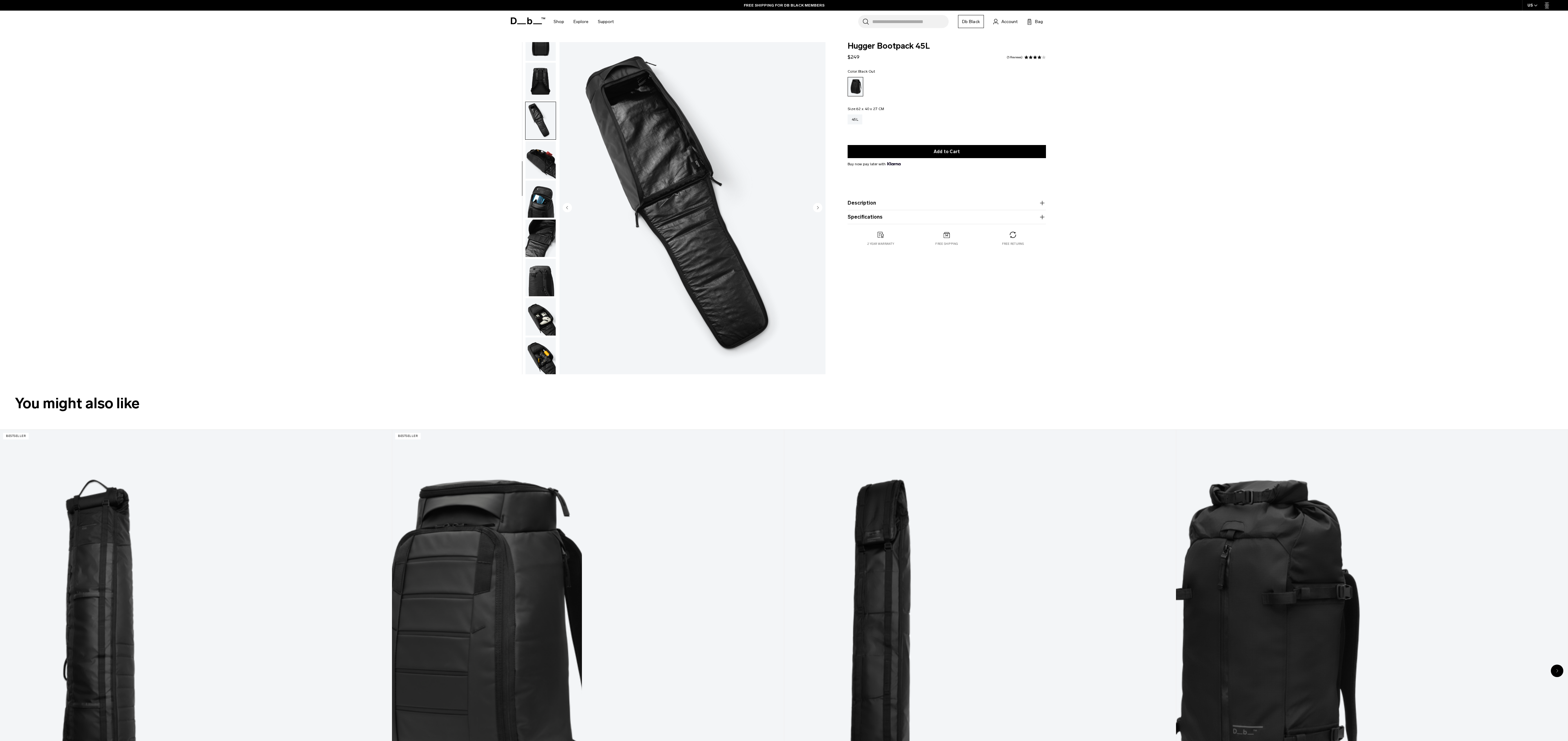
click at [542, 145] on img "button" at bounding box center [540, 160] width 30 height 38
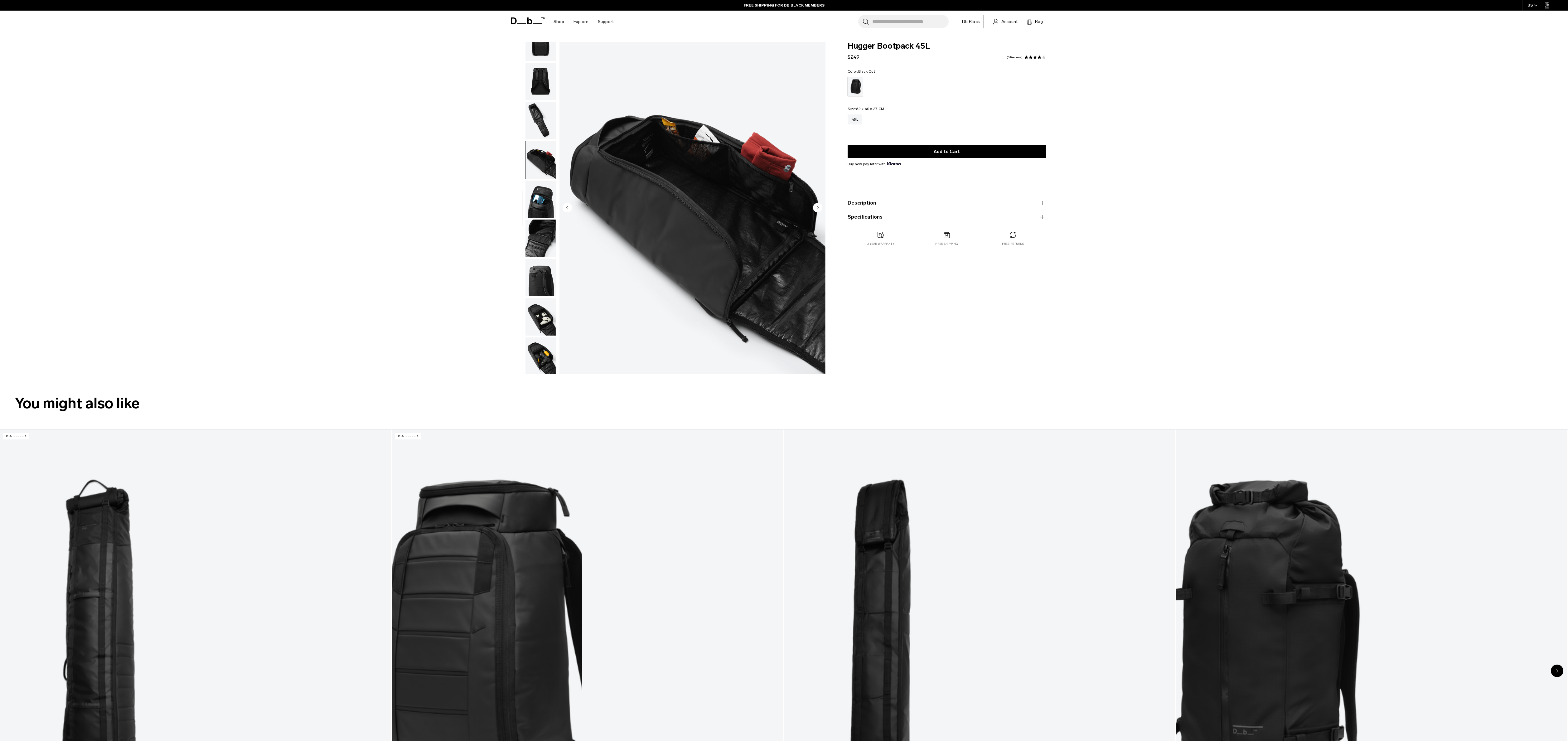
click at [542, 145] on img "button" at bounding box center [540, 160] width 30 height 38
click at [794, 176] on img "6 / 11" at bounding box center [692, 208] width 266 height 332
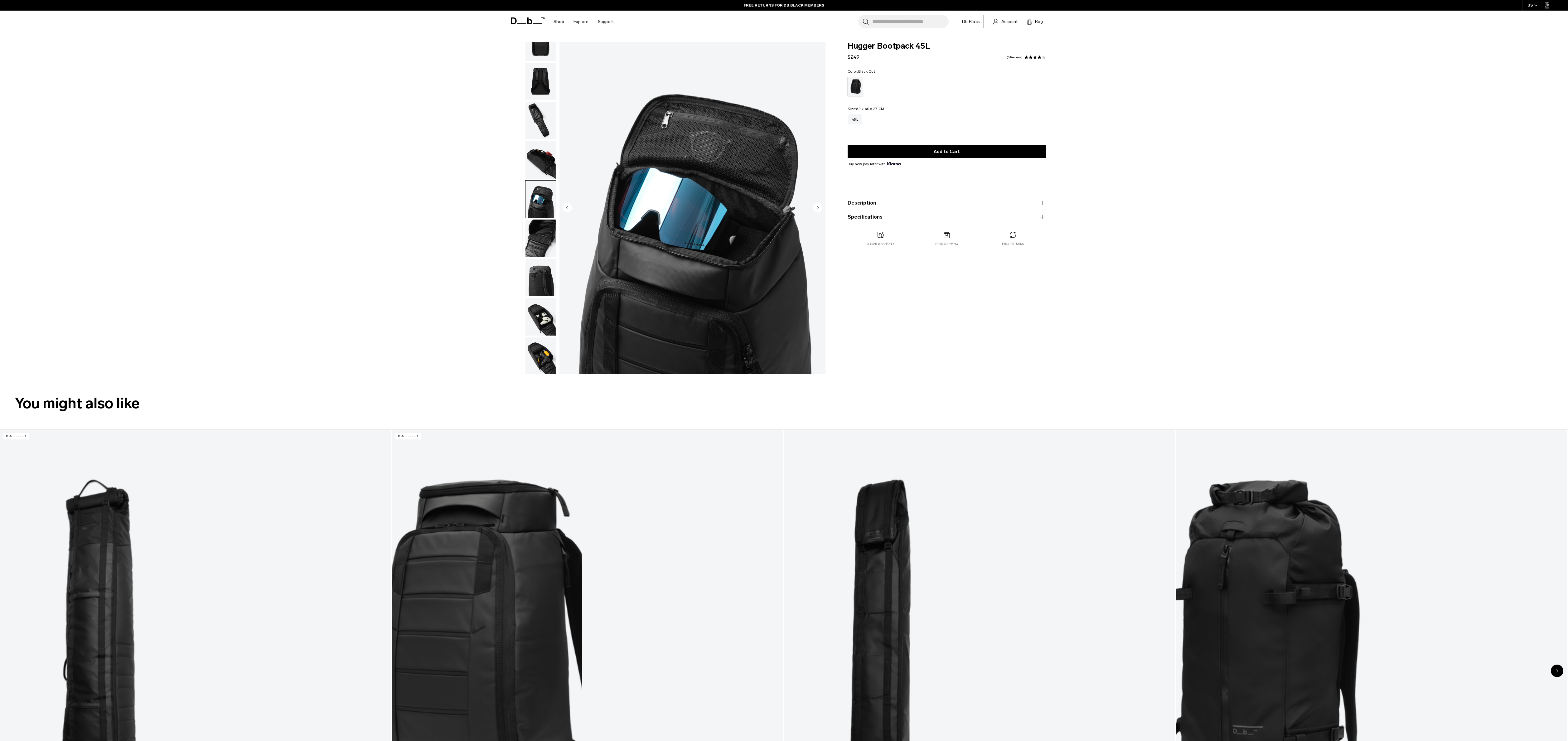
click at [794, 176] on img "7 / 11" at bounding box center [692, 208] width 266 height 332
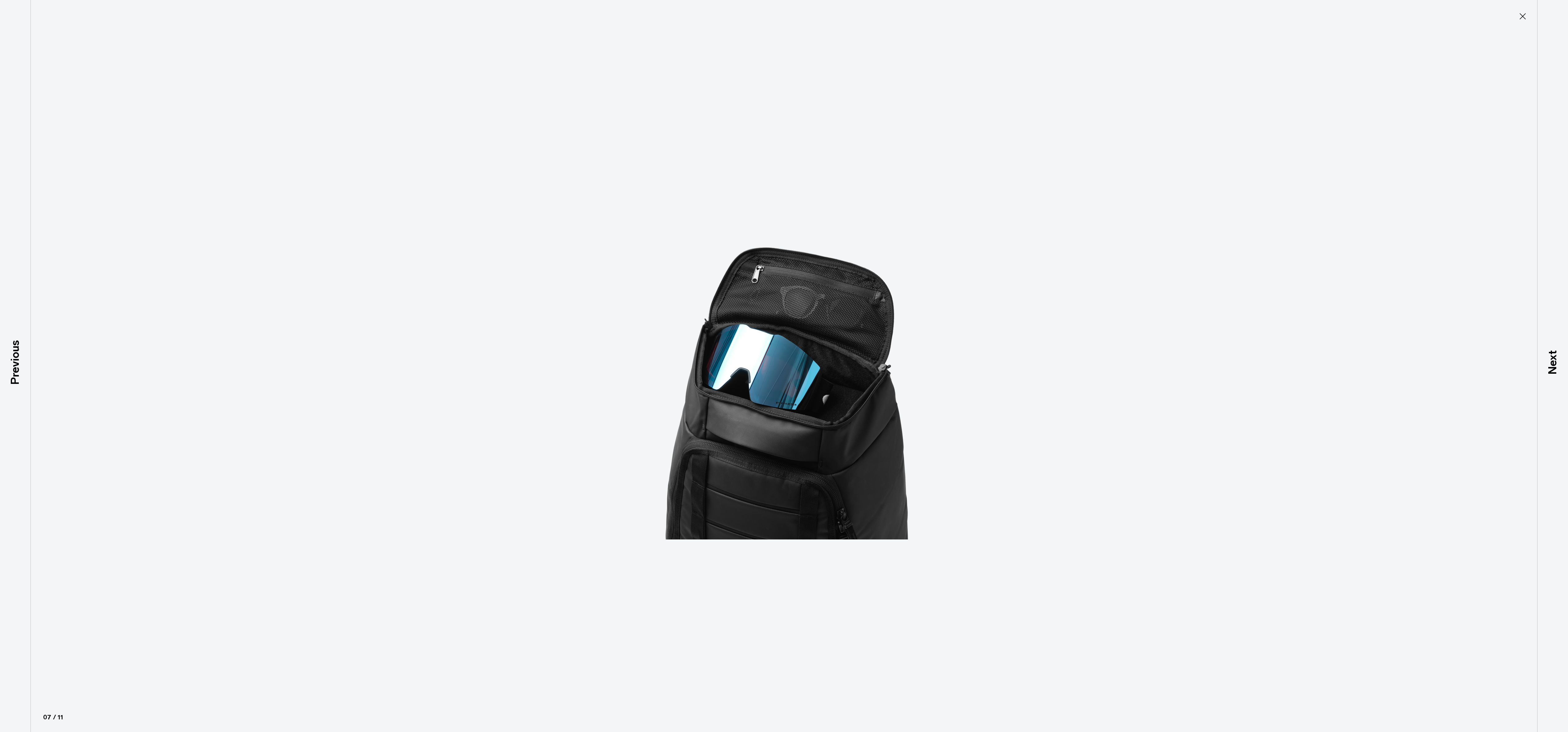
click at [131, 341] on div at bounding box center [784, 366] width 1568 height 732
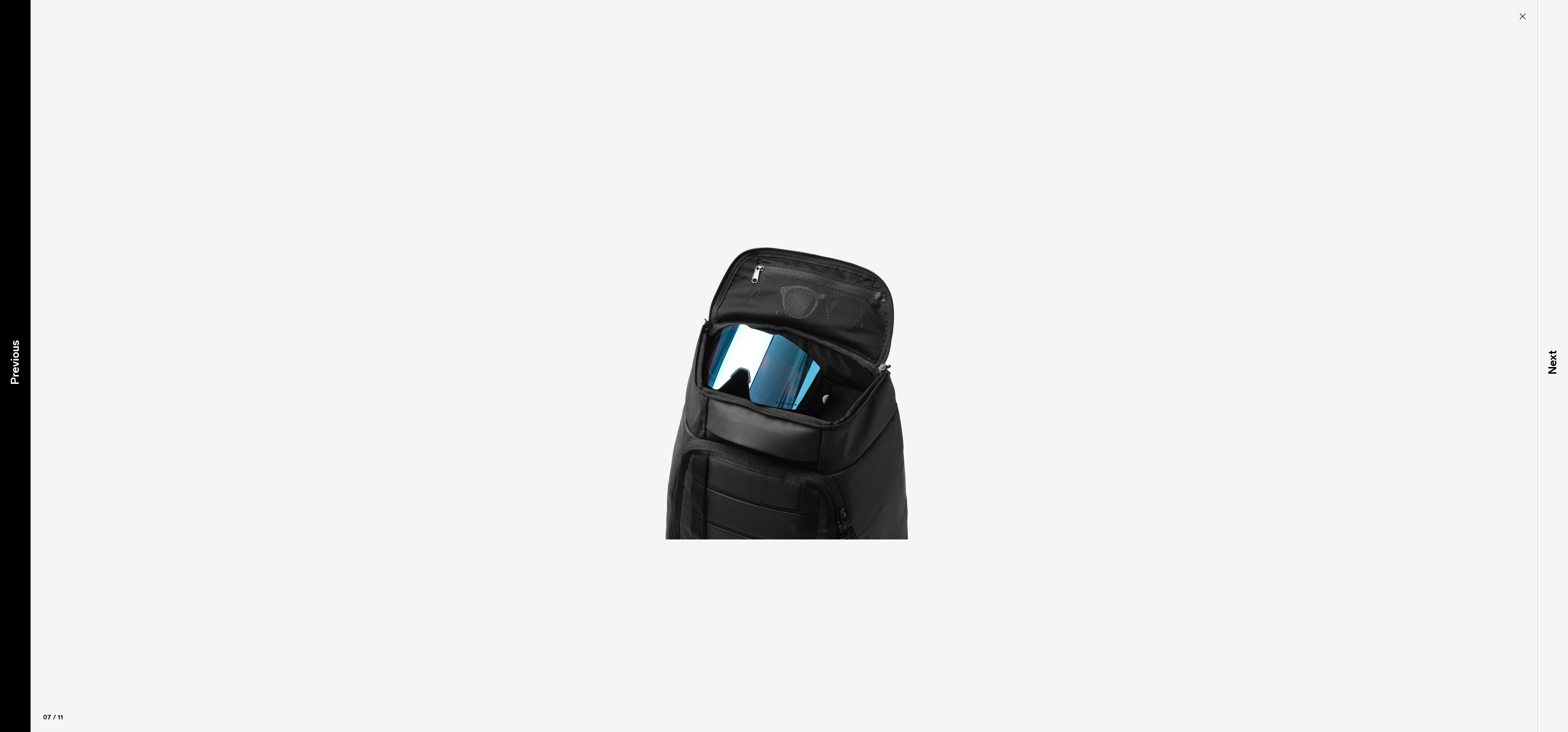
click at [21, 359] on p "Previous" at bounding box center [15, 361] width 16 height 44
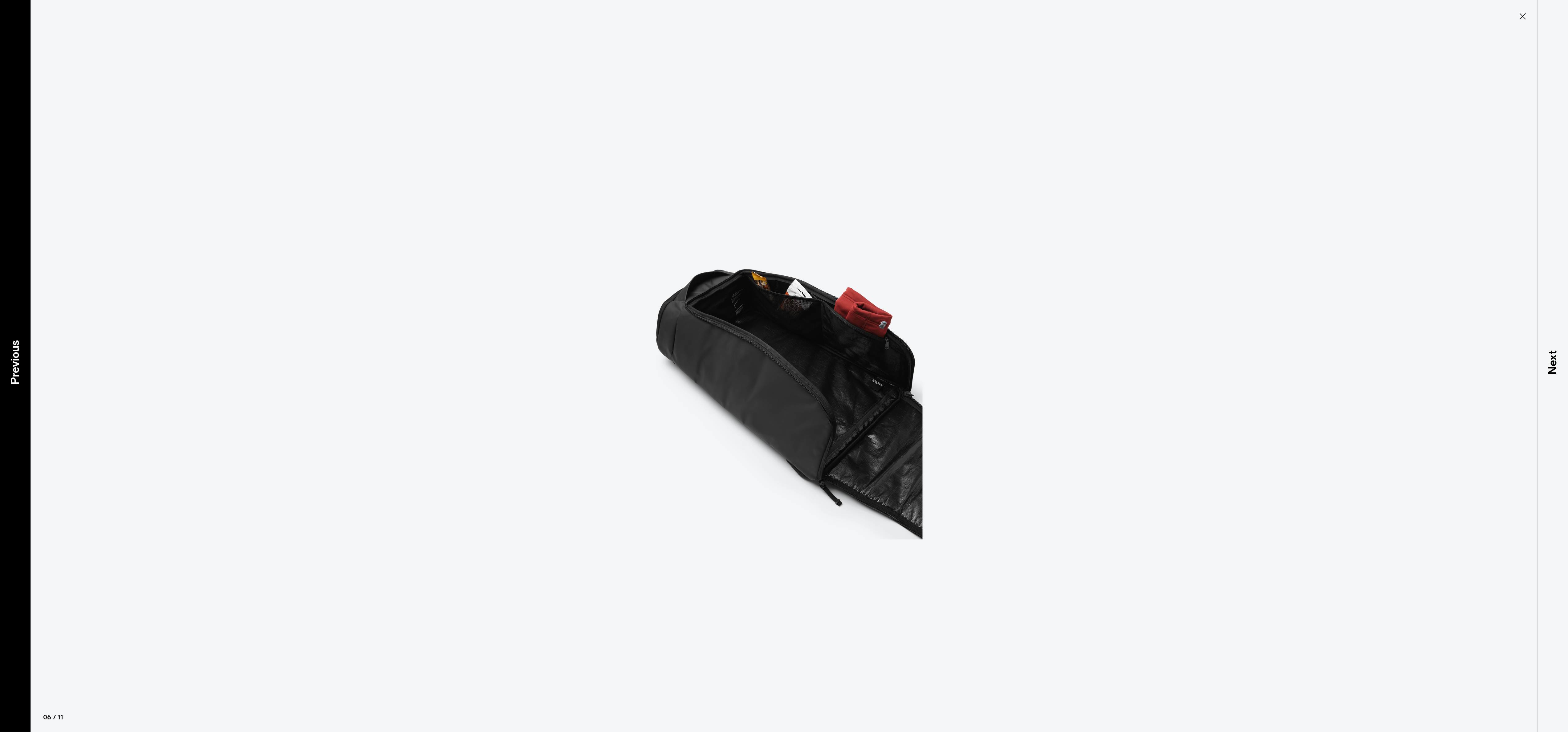
click at [21, 359] on p "Previous" at bounding box center [15, 361] width 16 height 44
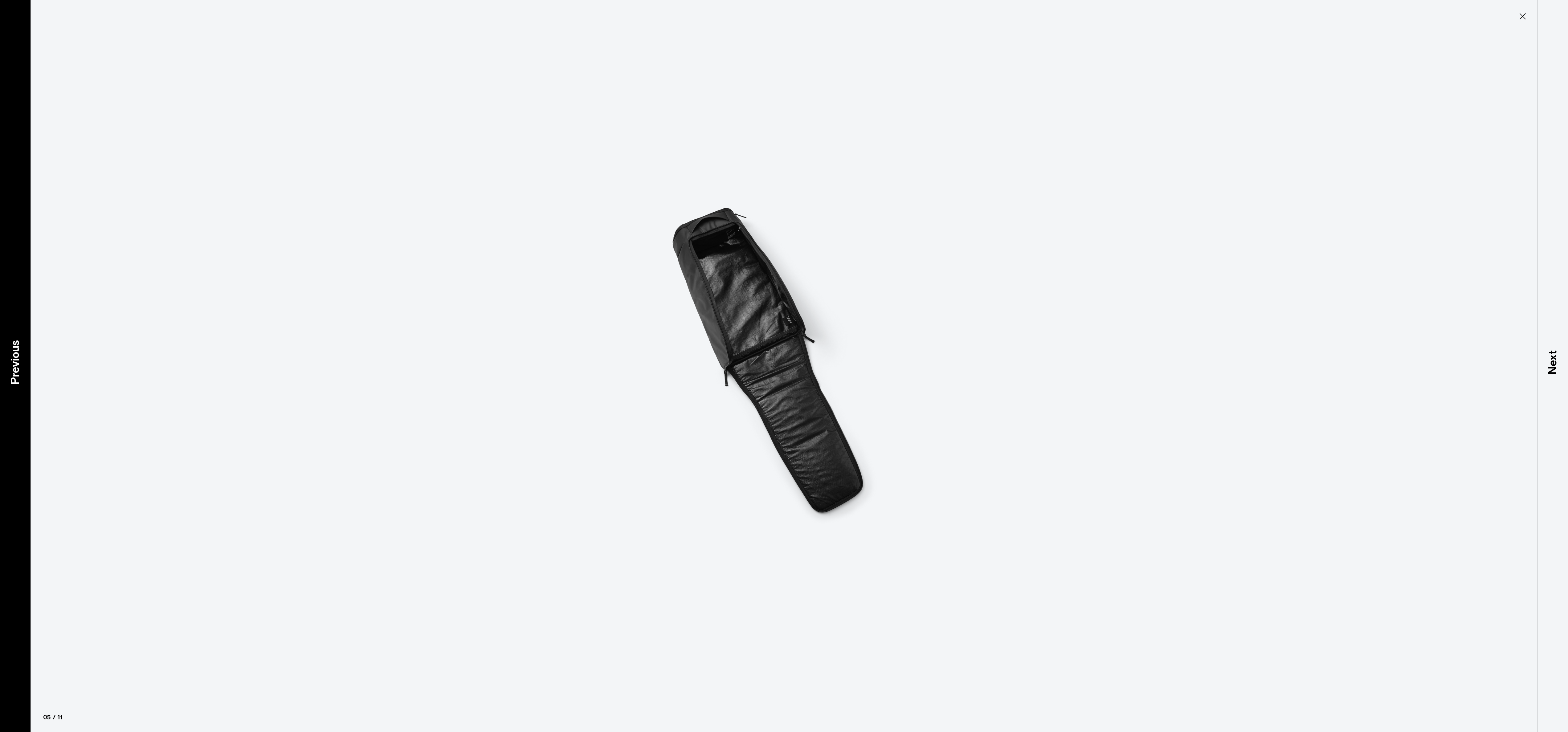
click at [21, 359] on p "Previous" at bounding box center [15, 361] width 16 height 44
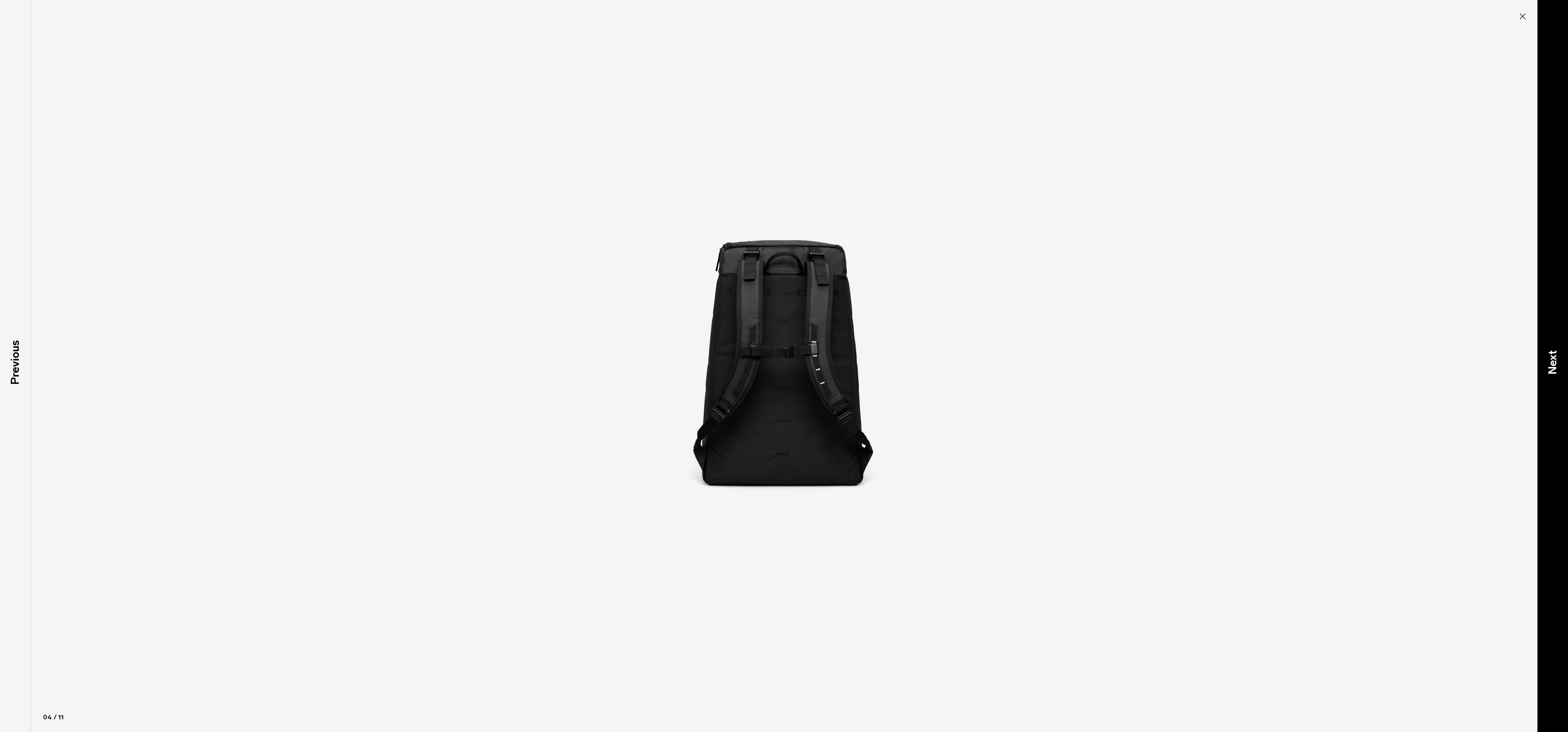
click at [1549, 358] on div "Next" at bounding box center [1552, 366] width 31 height 732
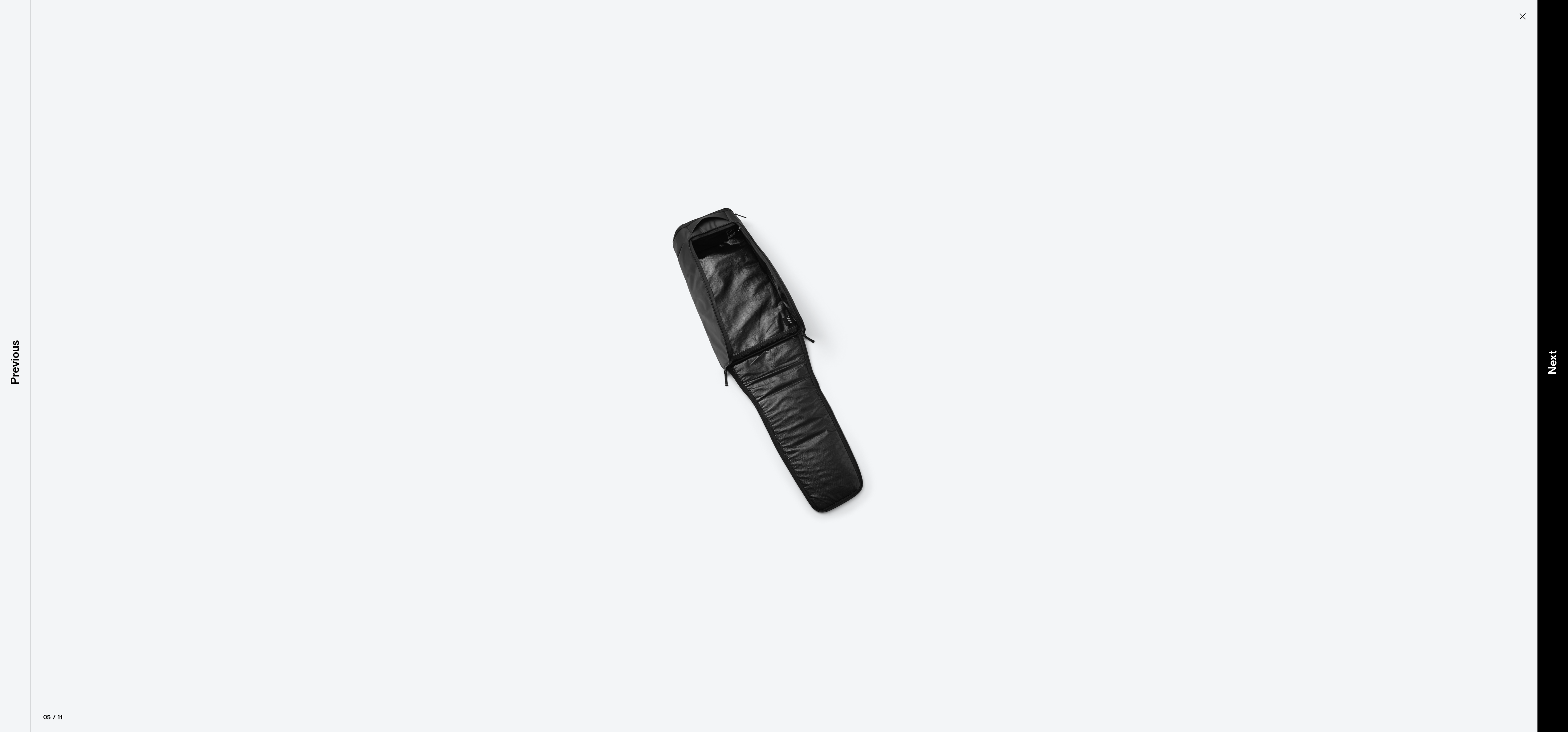
click at [1549, 358] on div "Next" at bounding box center [1552, 366] width 31 height 732
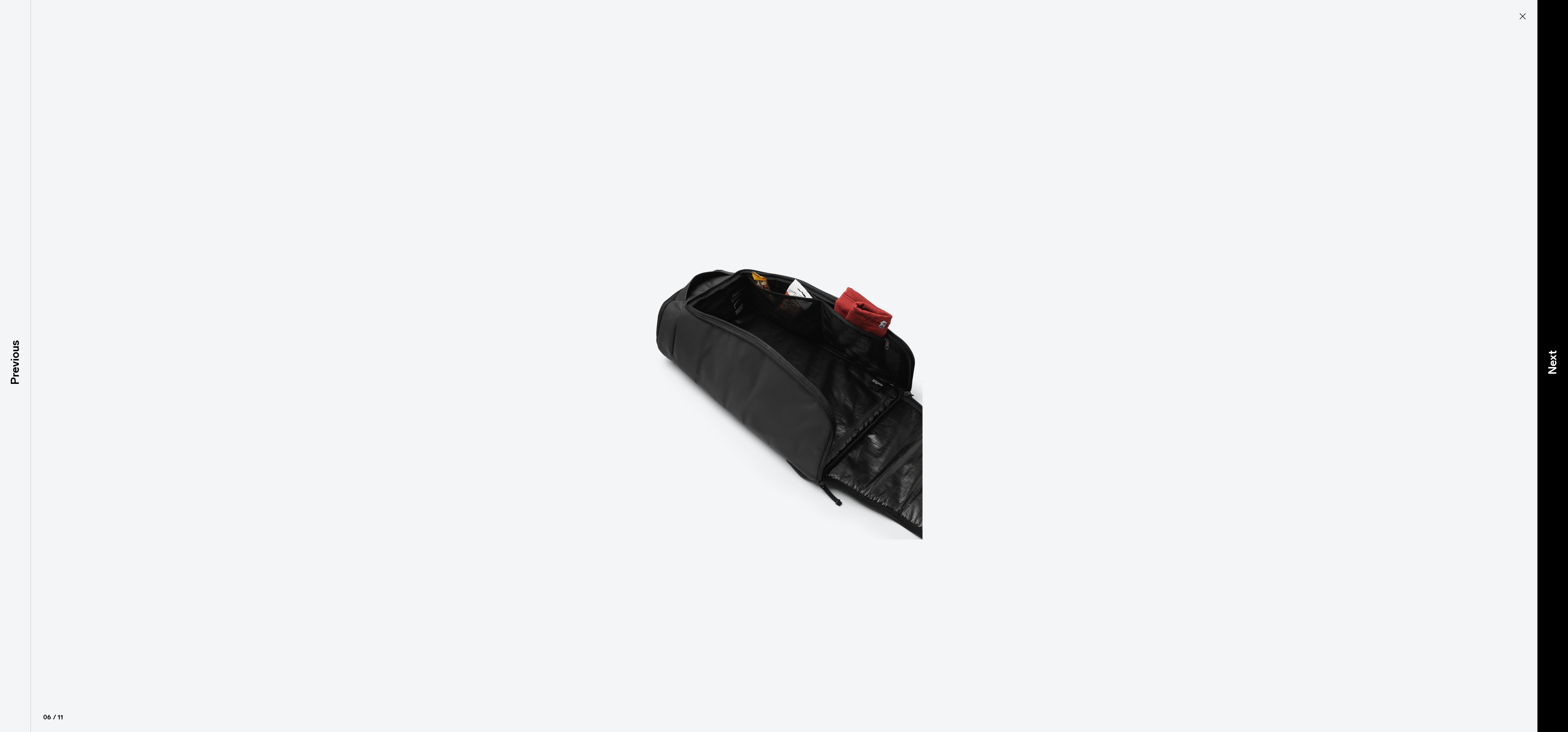
click at [1549, 358] on div "Next" at bounding box center [1552, 366] width 31 height 732
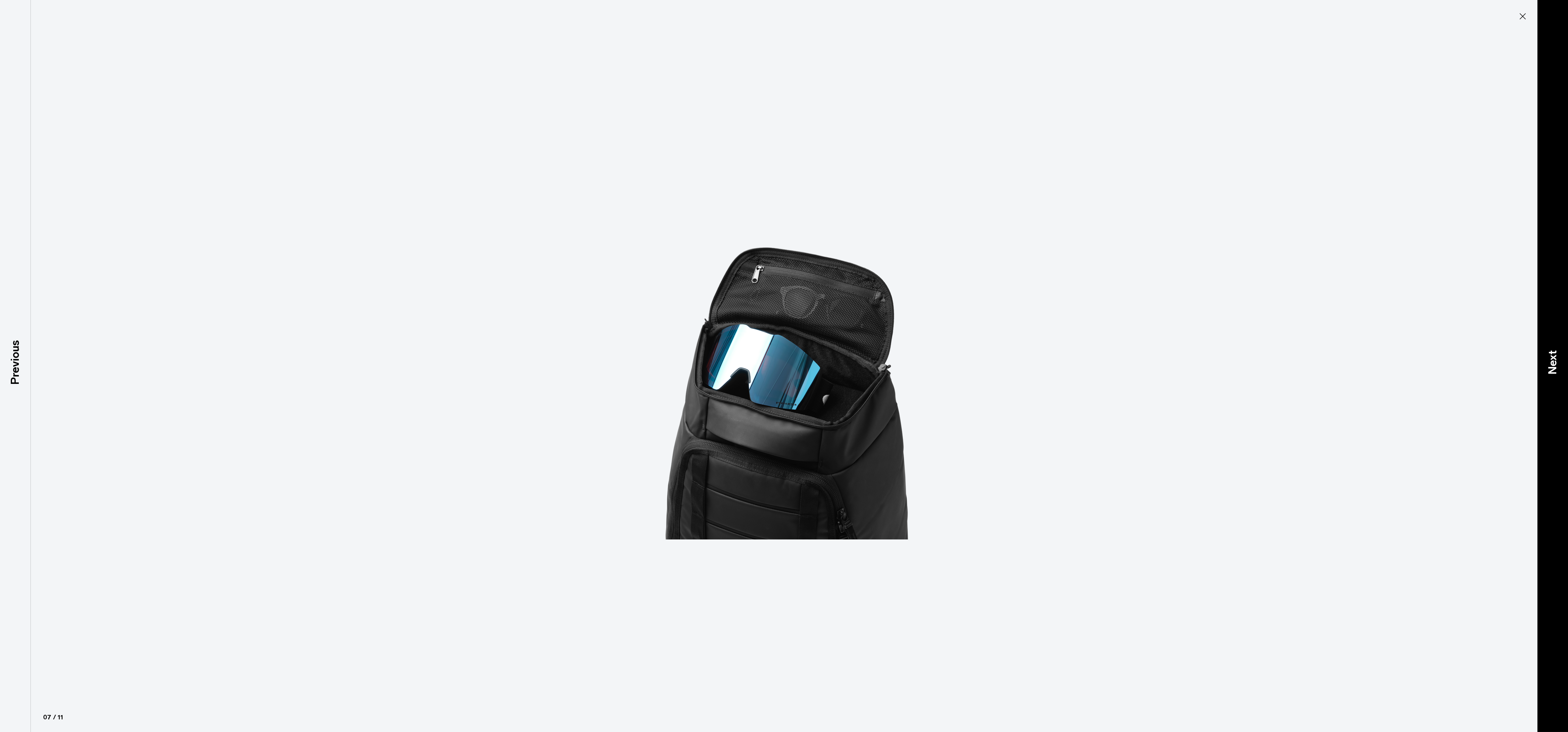
click at [1549, 358] on div "Next" at bounding box center [1552, 366] width 31 height 732
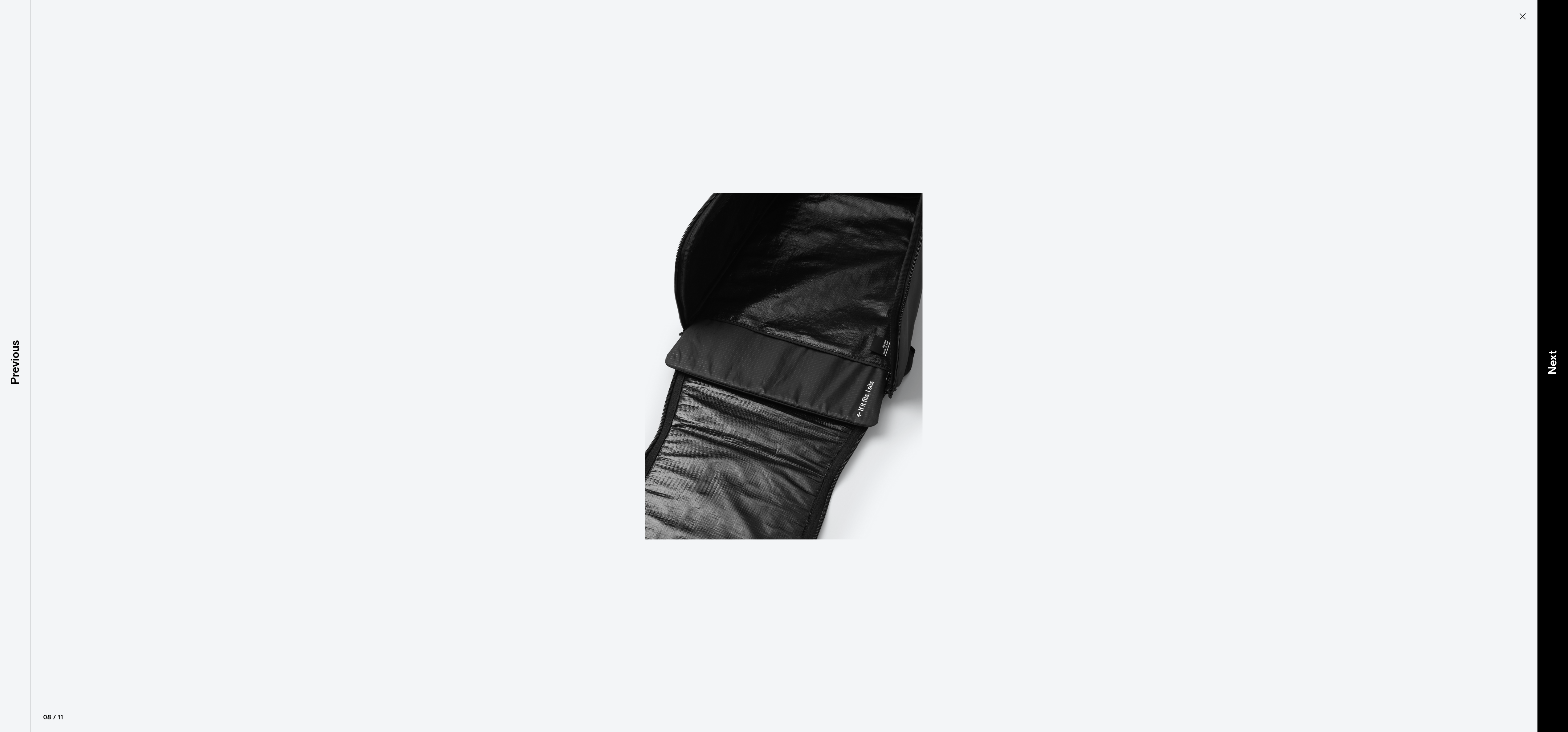
click at [1549, 361] on p "Next" at bounding box center [1552, 362] width 16 height 24
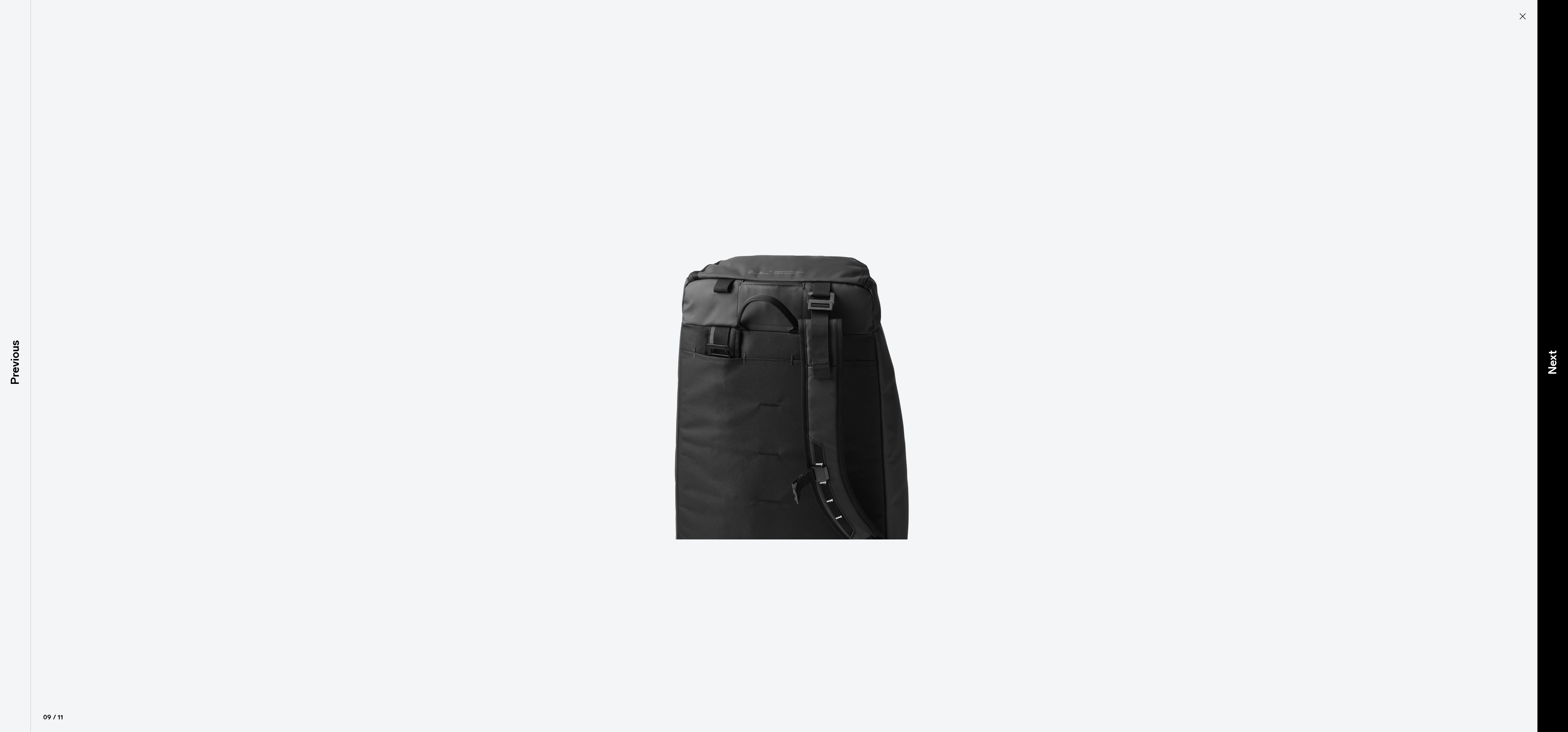
click at [1549, 361] on p "Next" at bounding box center [1552, 362] width 16 height 24
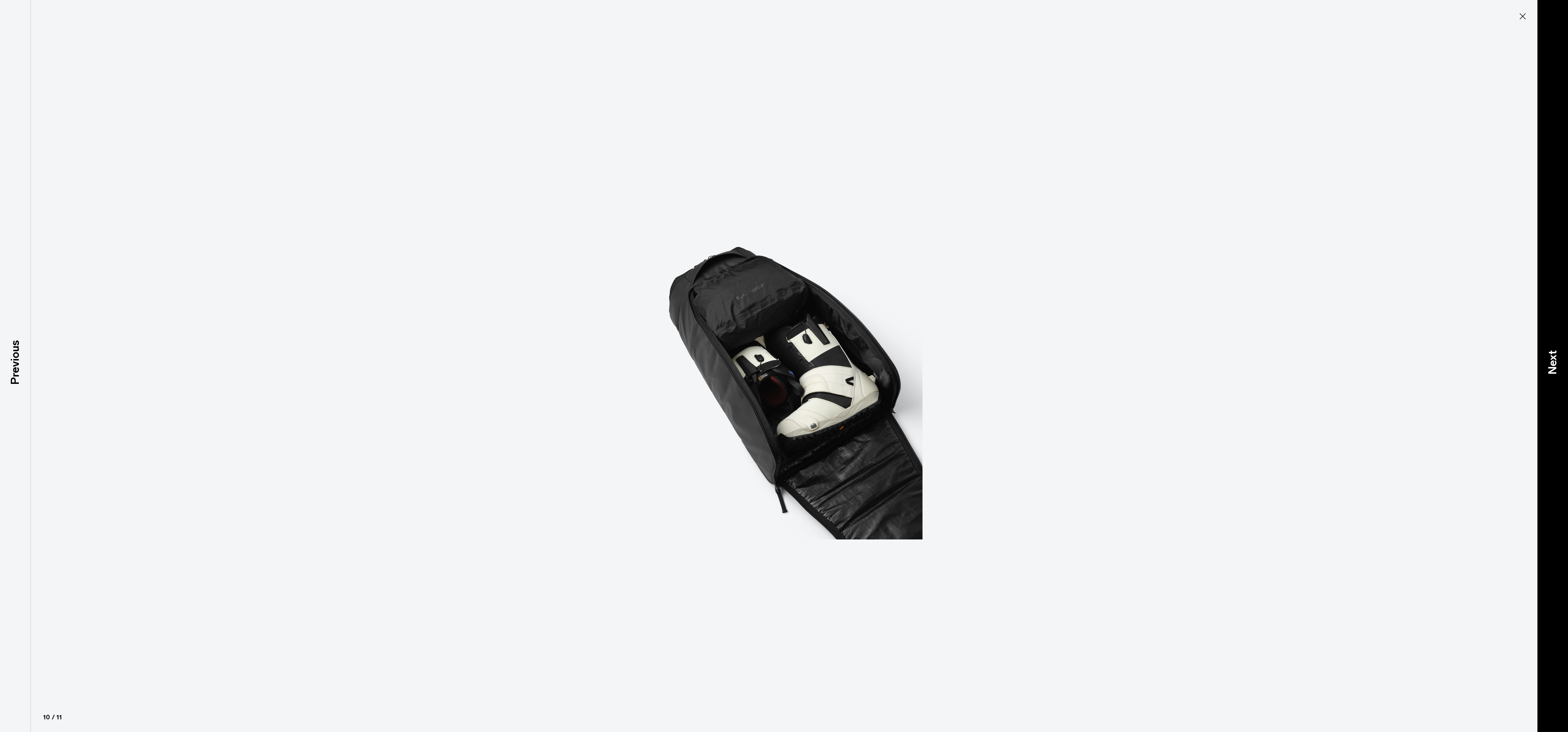
click at [1549, 361] on p "Next" at bounding box center [1552, 362] width 16 height 24
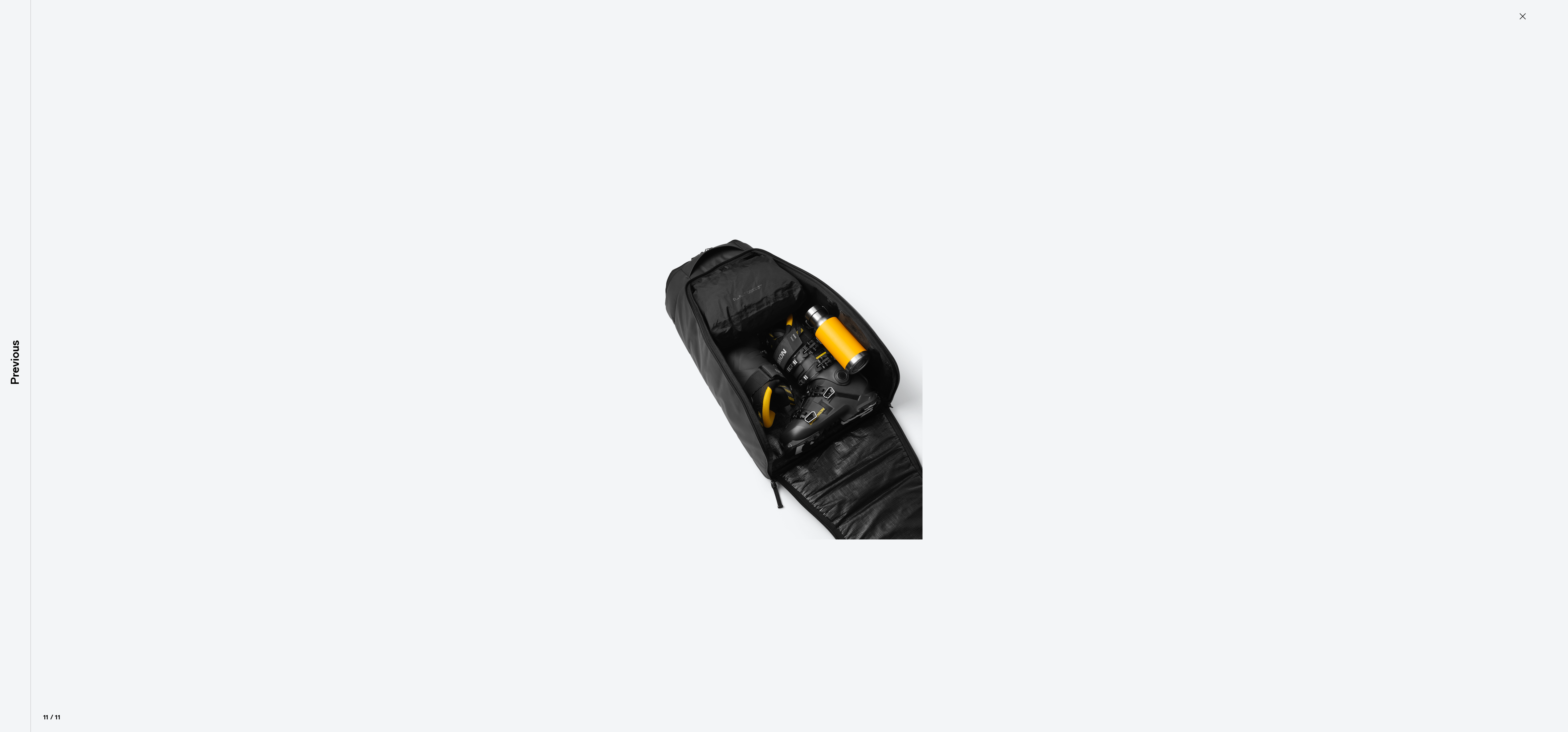
click at [1549, 361] on div at bounding box center [784, 366] width 1568 height 732
click at [1516, 9] on div at bounding box center [784, 366] width 1568 height 732
click at [1521, 16] on icon at bounding box center [1522, 16] width 10 height 10
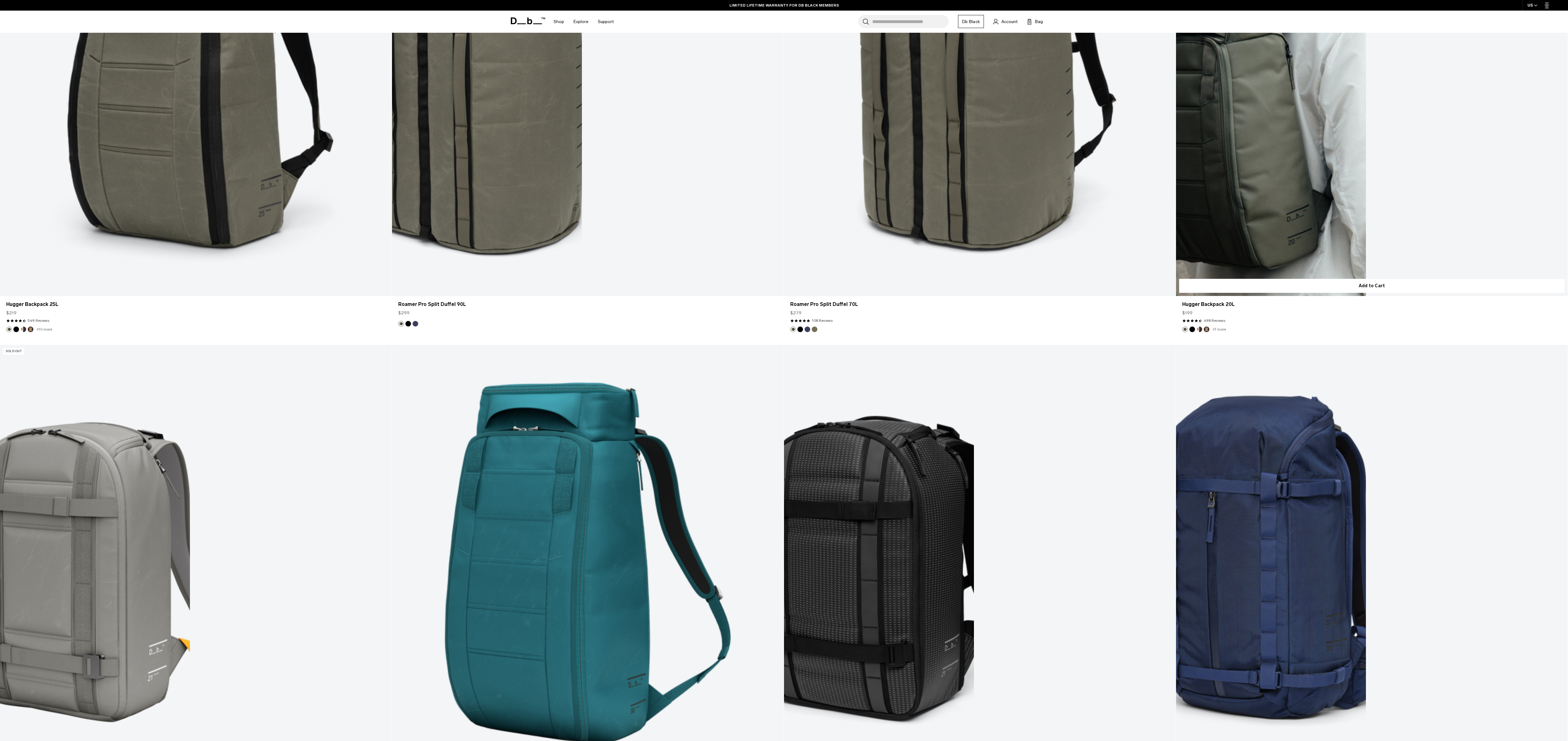
scroll to position [3763, 0]
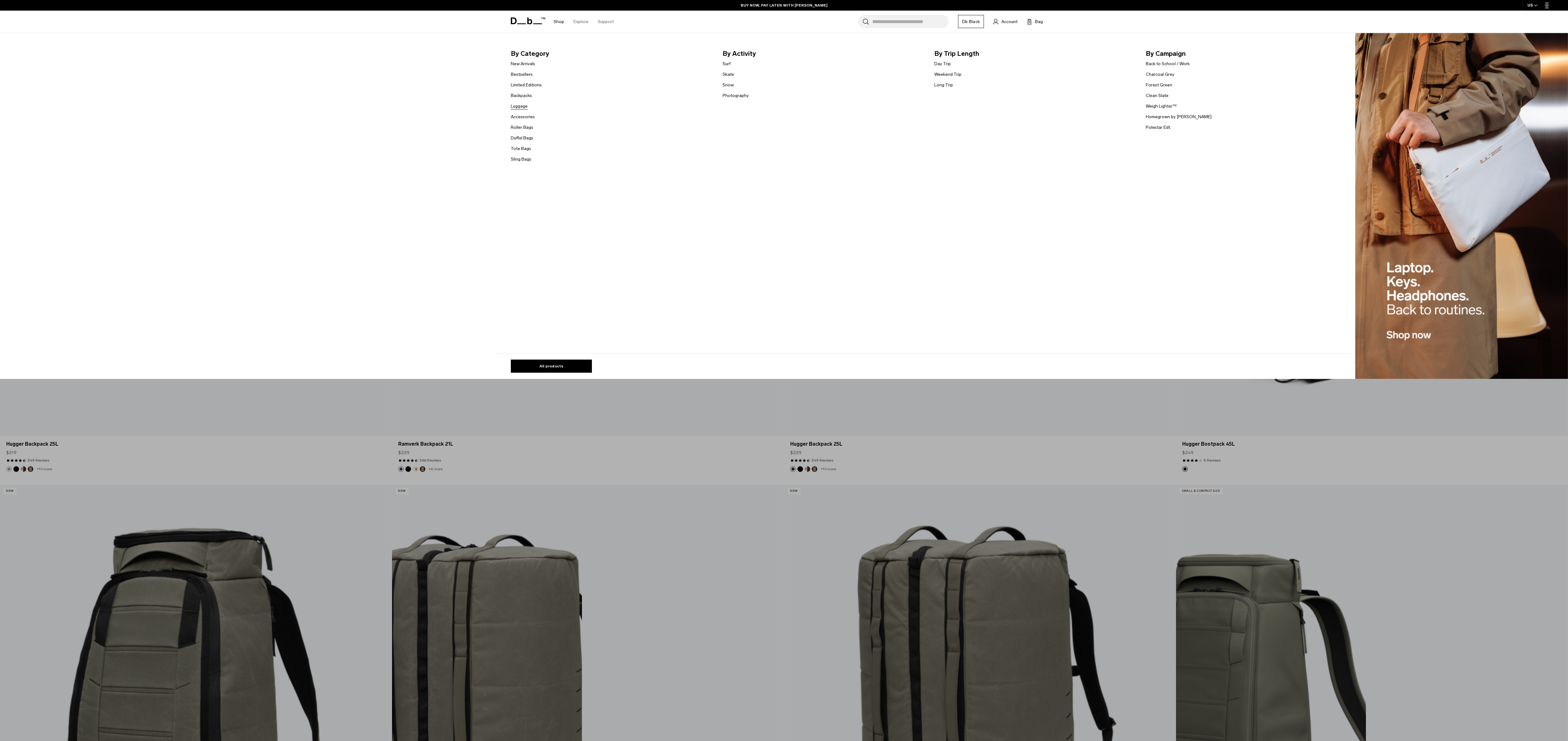
click at [525, 105] on link "Luggage" at bounding box center [519, 106] width 17 height 7
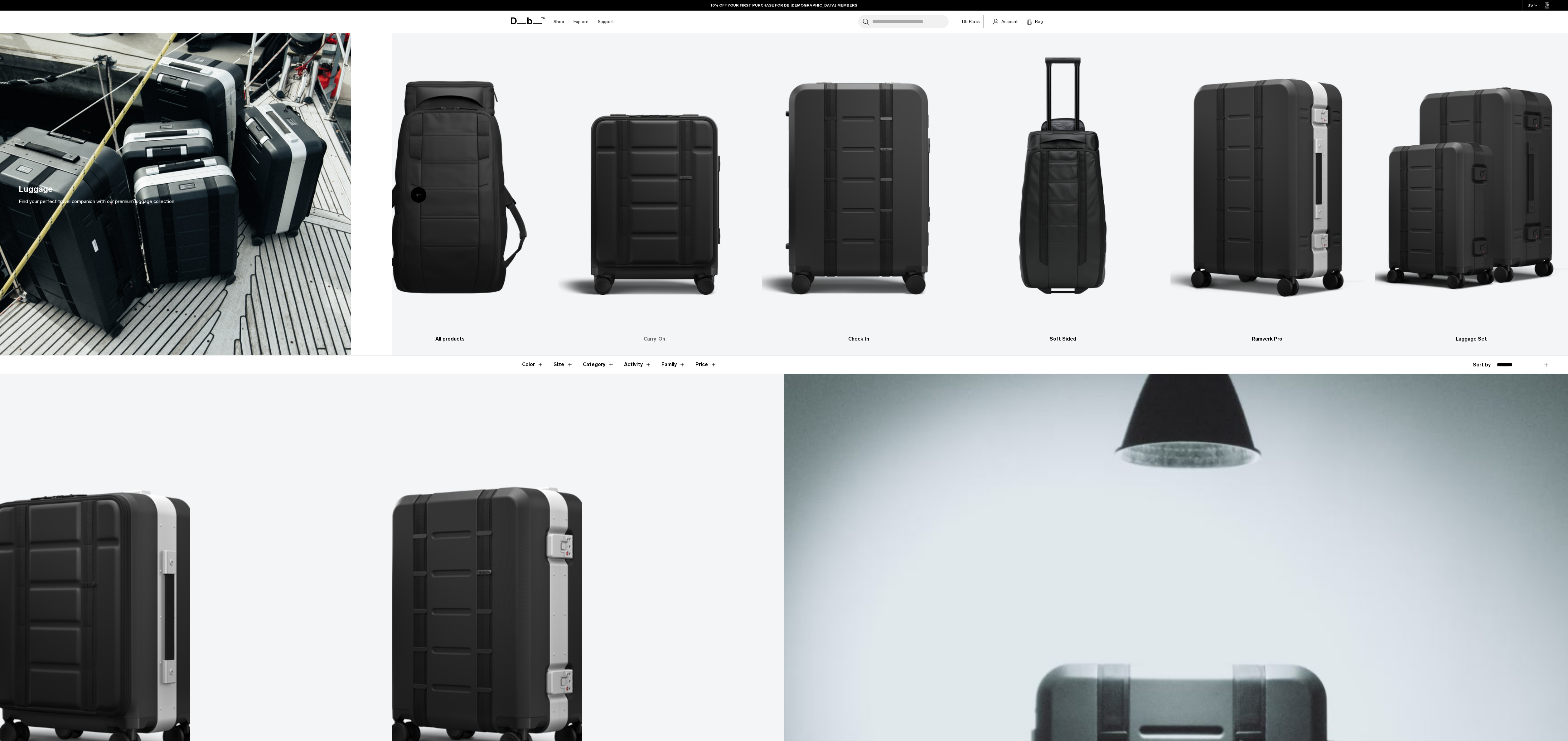
click at [675, 187] on img "2 / 6" at bounding box center [654, 187] width 193 height 290
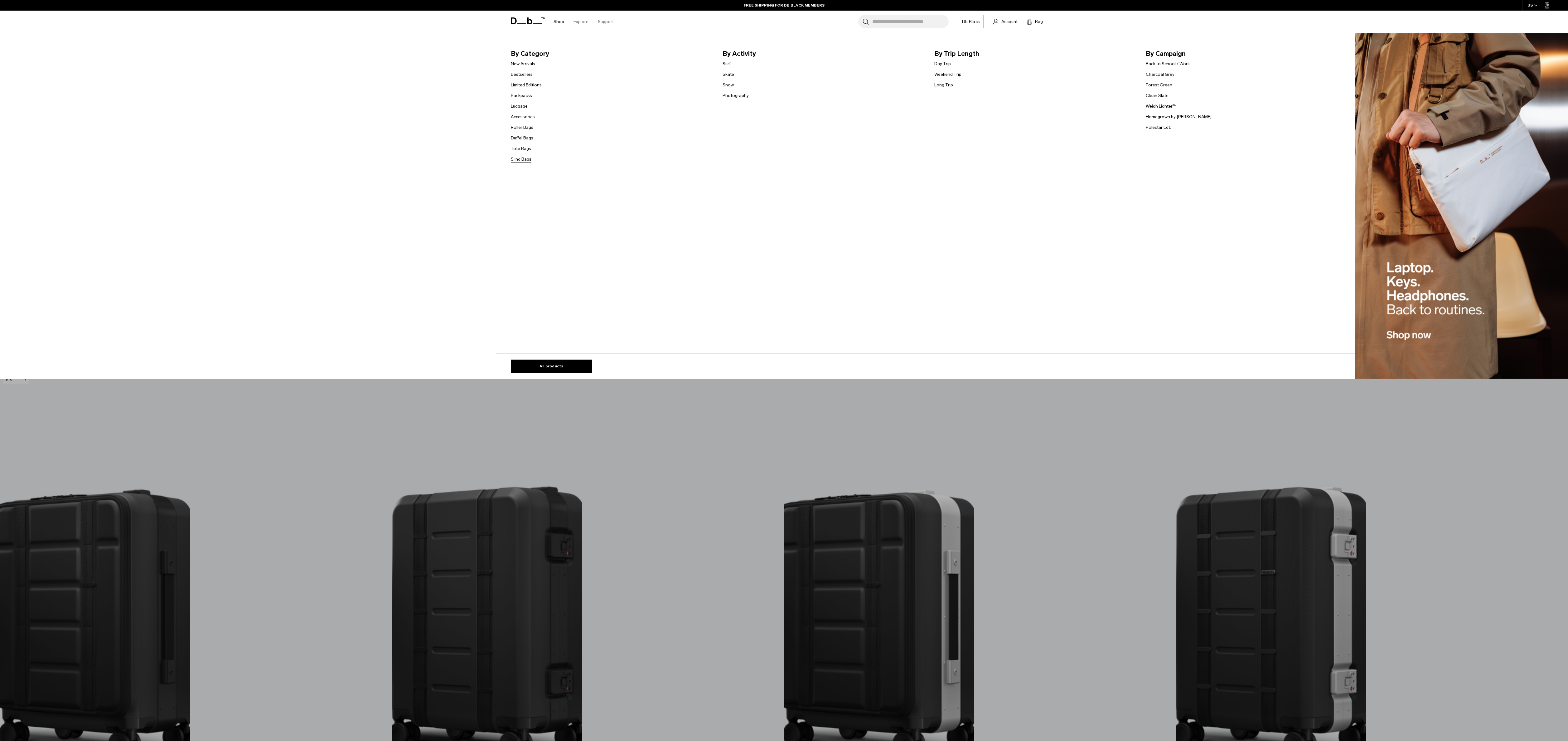
click at [531, 159] on link "Sling Bags" at bounding box center [520, 159] width 20 height 7
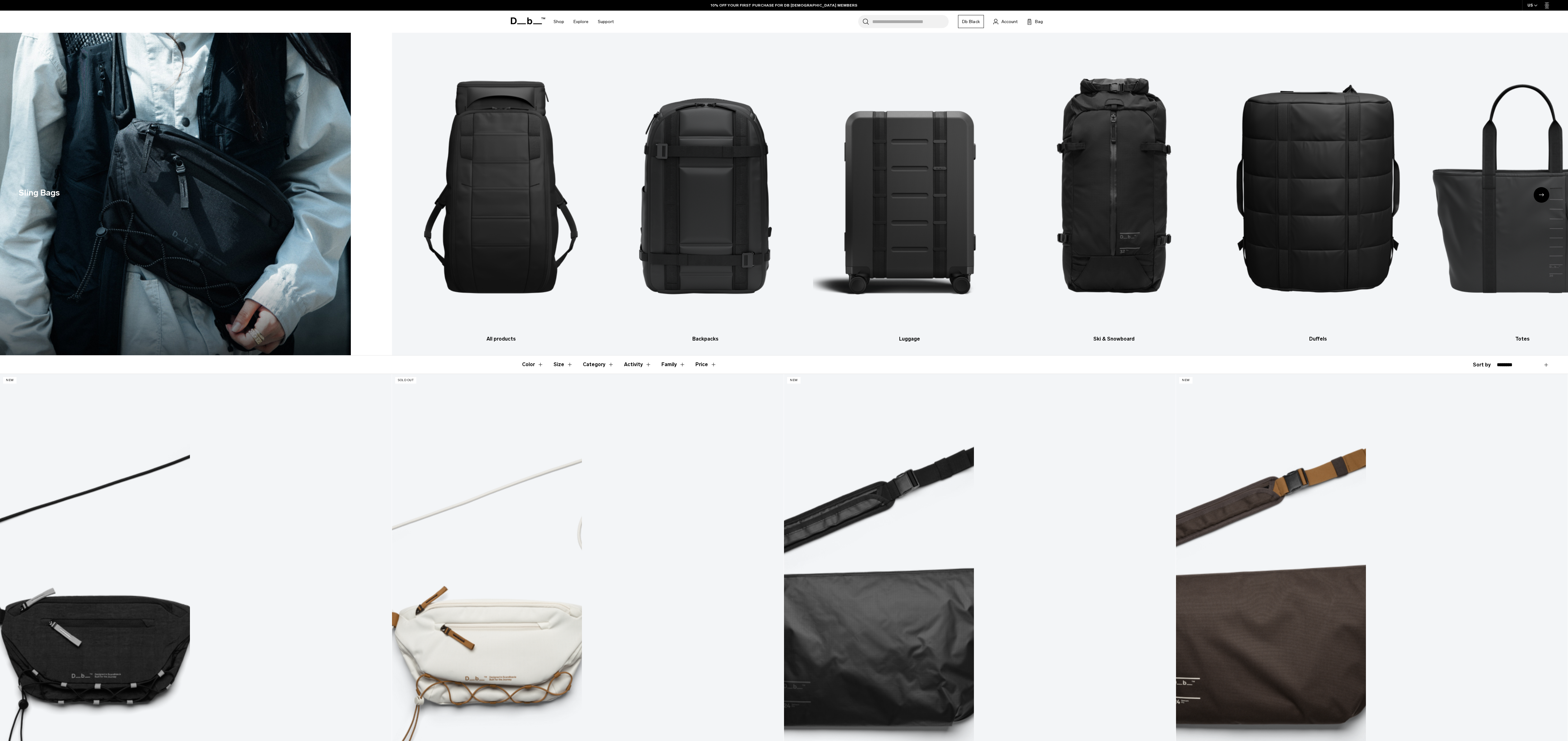
scroll to position [249, 0]
